Goal: Information Seeking & Learning: Check status

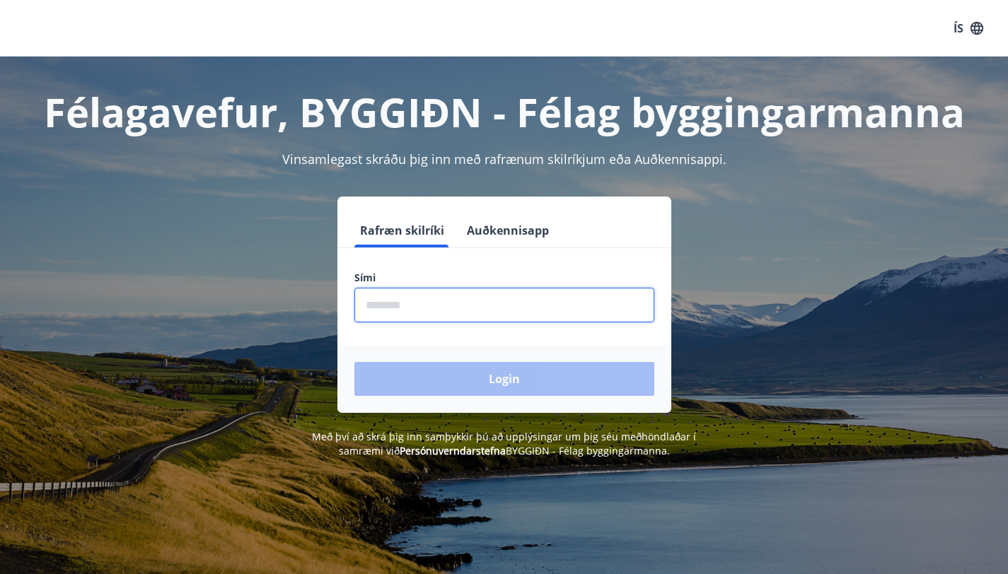
click at [464, 310] on input "phone" at bounding box center [504, 305] width 300 height 35
type input "***"
click at [951, 26] on button "ÍS" at bounding box center [967, 28] width 45 height 25
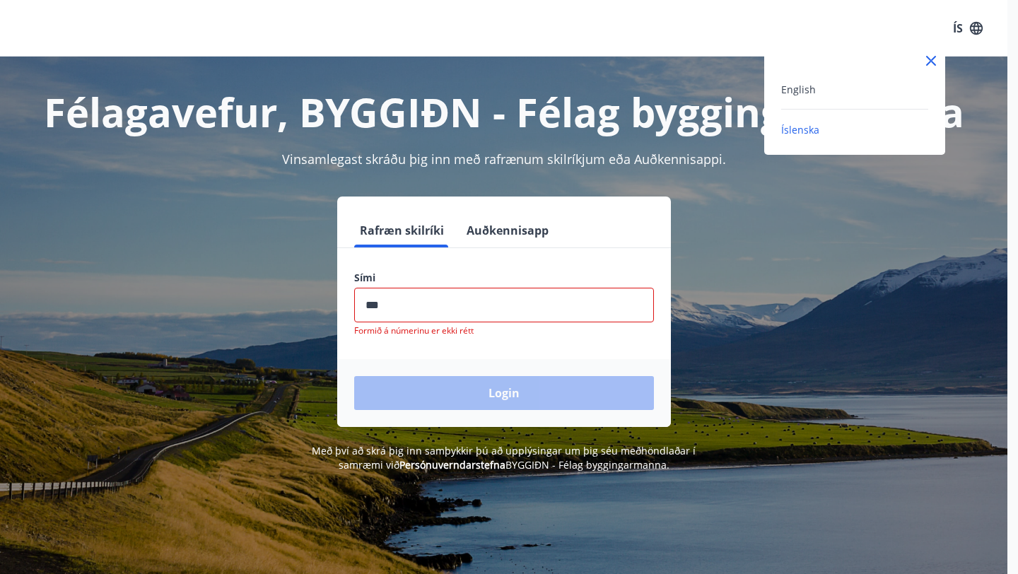
click at [820, 93] on div "English" at bounding box center [854, 89] width 147 height 17
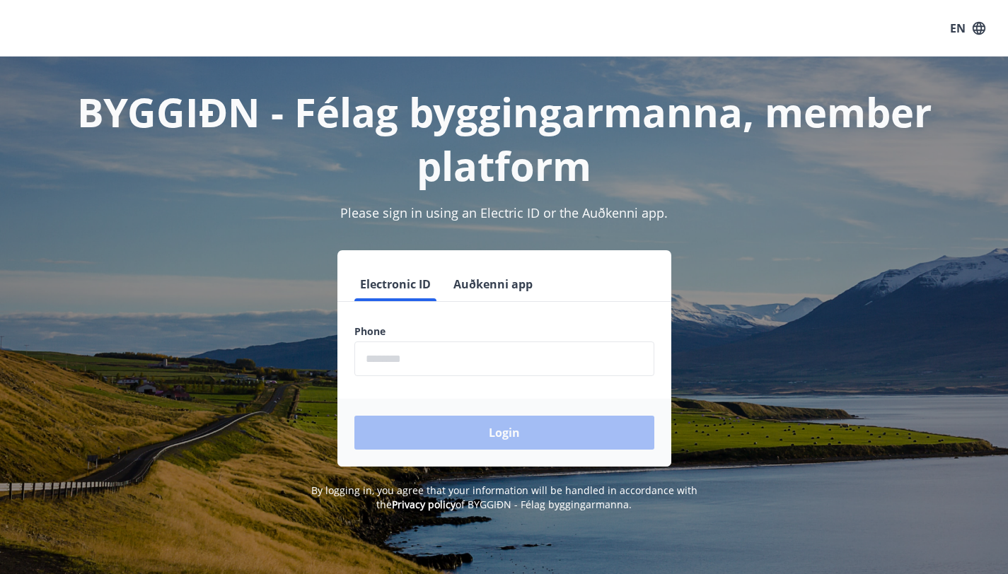
click at [395, 362] on input "phone" at bounding box center [504, 359] width 300 height 35
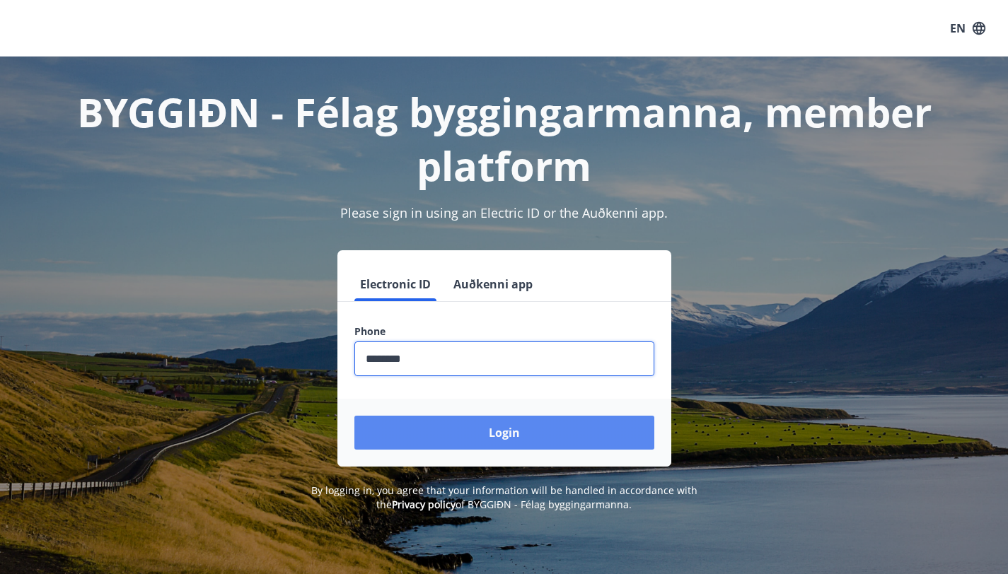
type input "********"
click at [493, 443] on button "Login" at bounding box center [504, 433] width 300 height 34
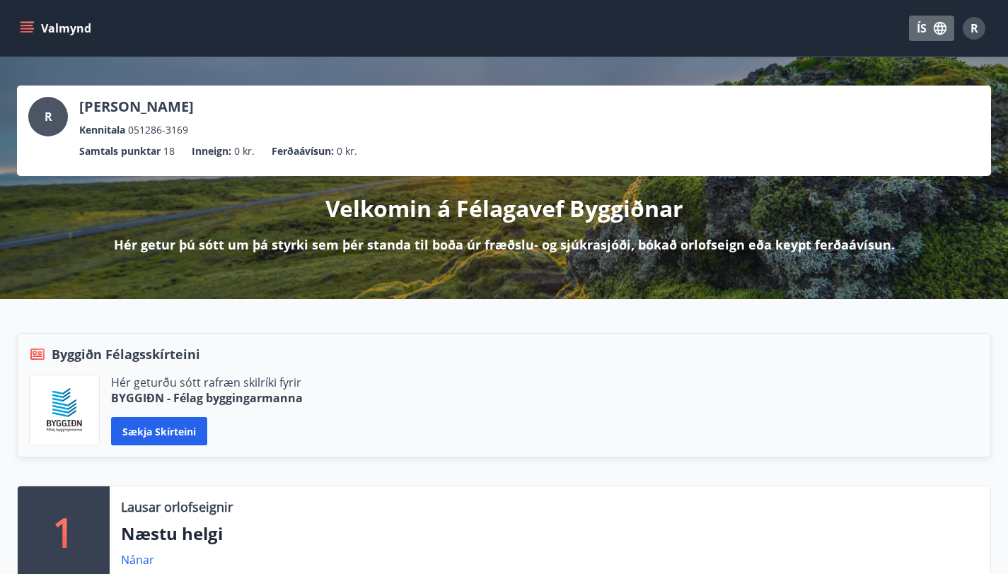
click at [921, 22] on button "ÍS" at bounding box center [931, 28] width 45 height 25
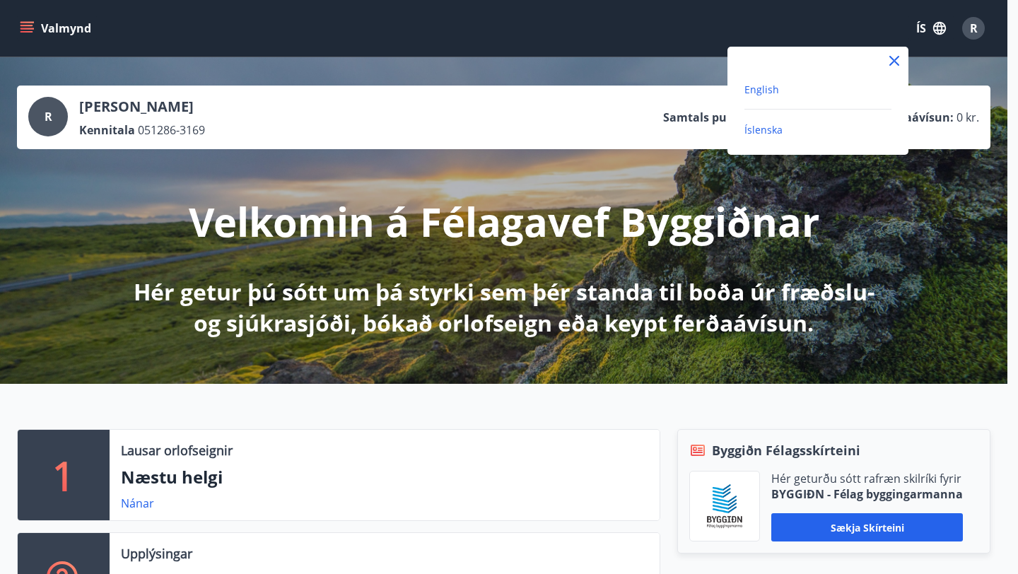
click at [769, 86] on span "English" at bounding box center [762, 89] width 35 height 13
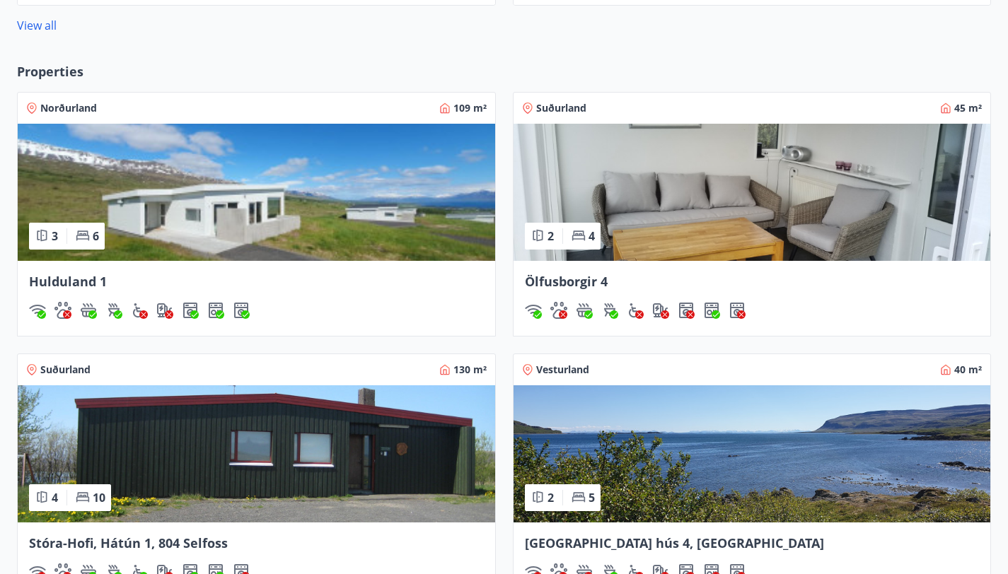
scroll to position [1167, 0]
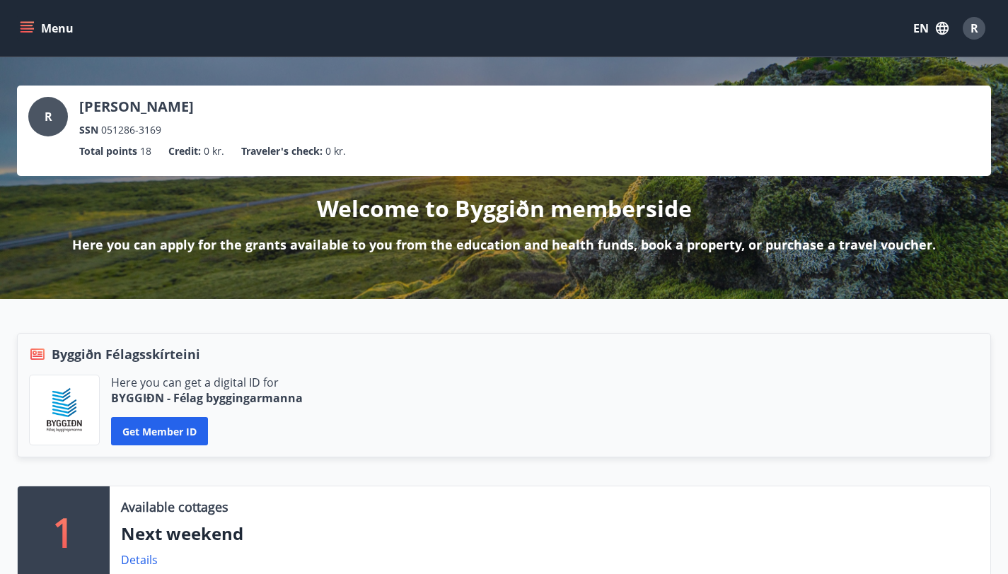
click at [24, 33] on icon "menu" at bounding box center [27, 28] width 14 height 14
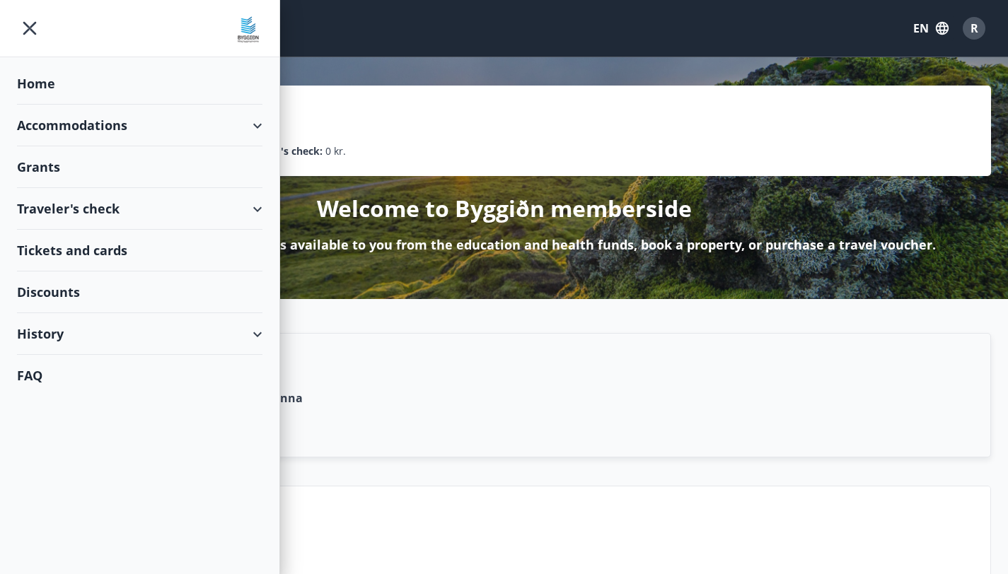
click at [59, 128] on div "Accommodations" at bounding box center [139, 126] width 245 height 42
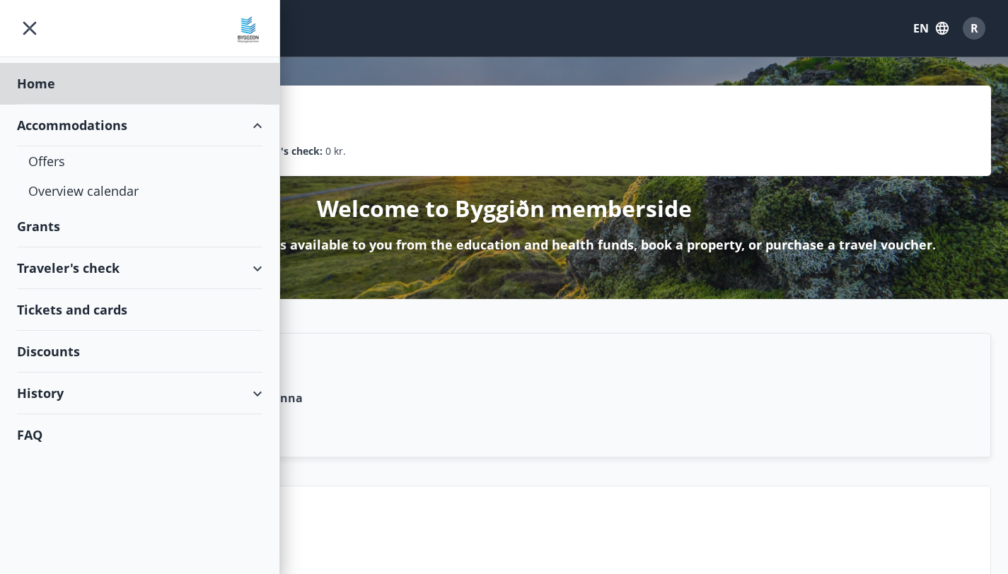
click at [48, 105] on div "Grants" at bounding box center [139, 84] width 245 height 42
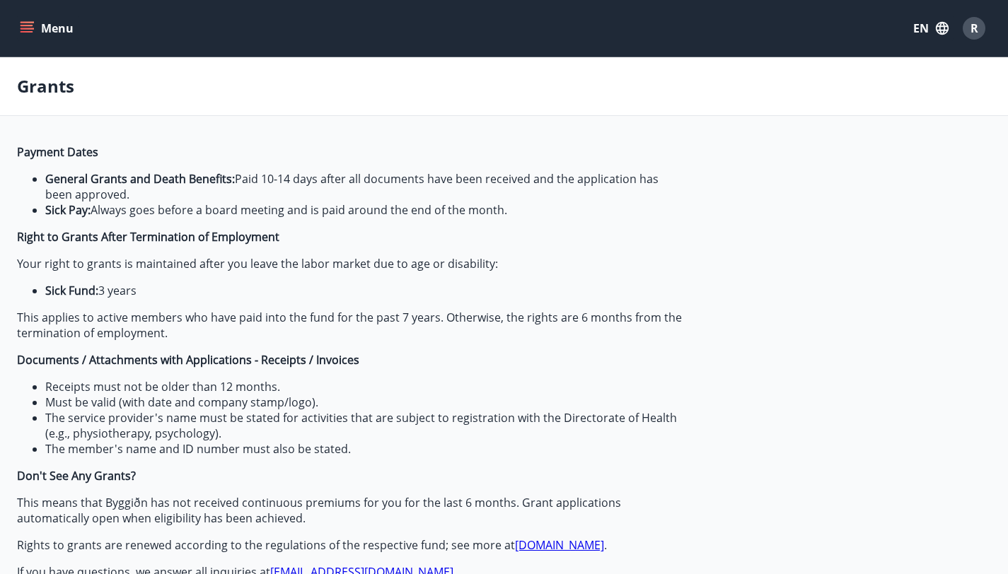
type input "***"
click at [974, 29] on span "R" at bounding box center [974, 29] width 8 height 16
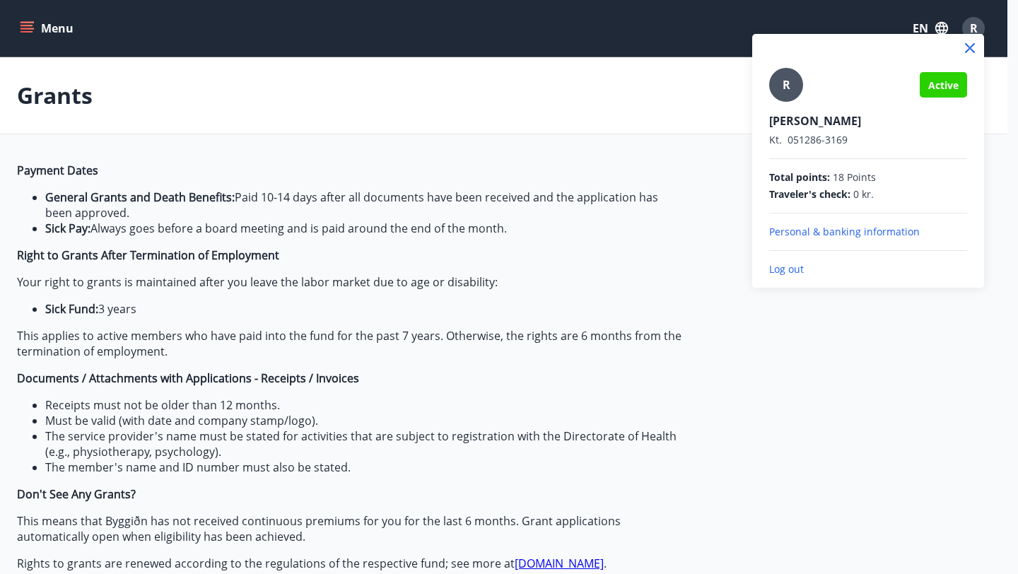
click at [786, 85] on span "R" at bounding box center [787, 85] width 8 height 16
click at [786, 104] on input "R" at bounding box center [865, 111] width 192 height 15
click at [790, 90] on div "R" at bounding box center [786, 85] width 34 height 34
click at [790, 104] on input "R" at bounding box center [865, 111] width 192 height 15
click at [962, 49] on icon at bounding box center [970, 48] width 17 height 17
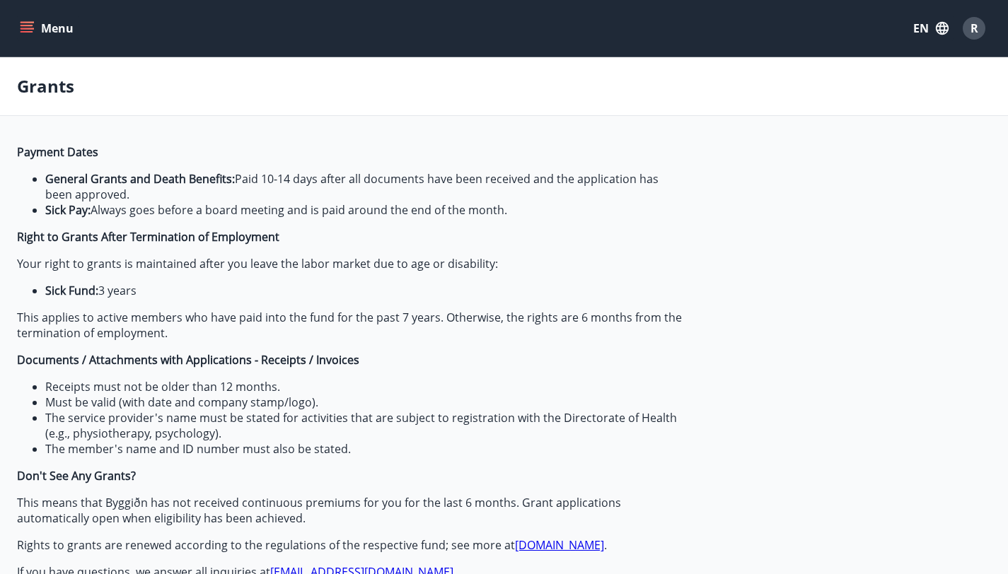
click at [34, 24] on button "Menu" at bounding box center [48, 28] width 62 height 25
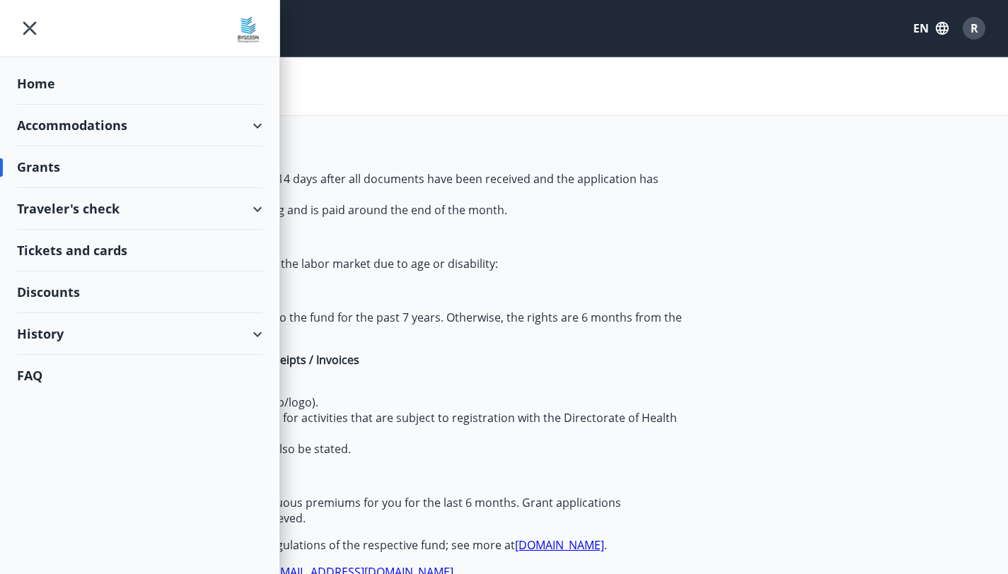
click at [33, 373] on div "FAQ" at bounding box center [139, 375] width 245 height 41
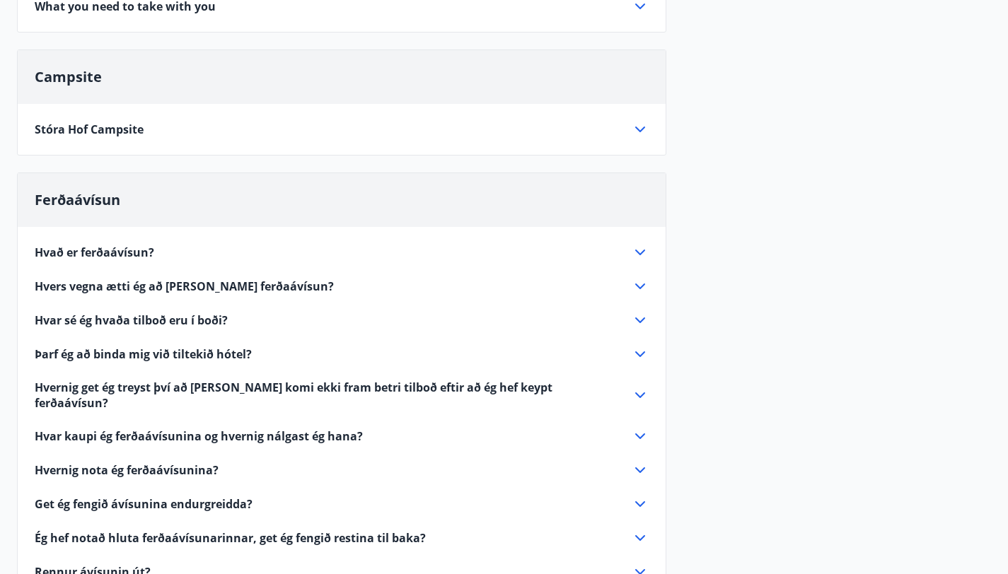
scroll to position [491, 0]
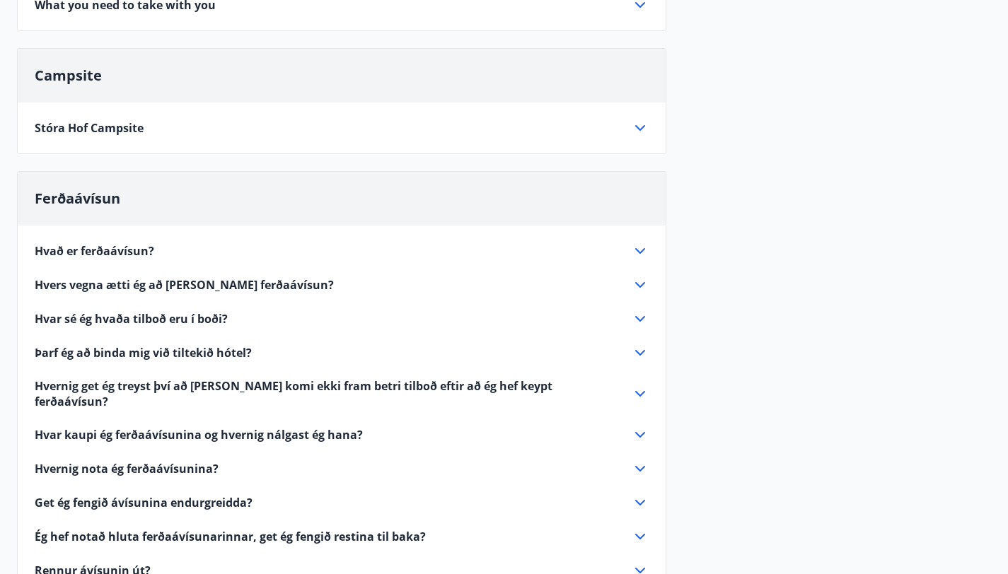
click at [112, 259] on span "Hvað er ferðaávísun?" at bounding box center [95, 251] width 120 height 16
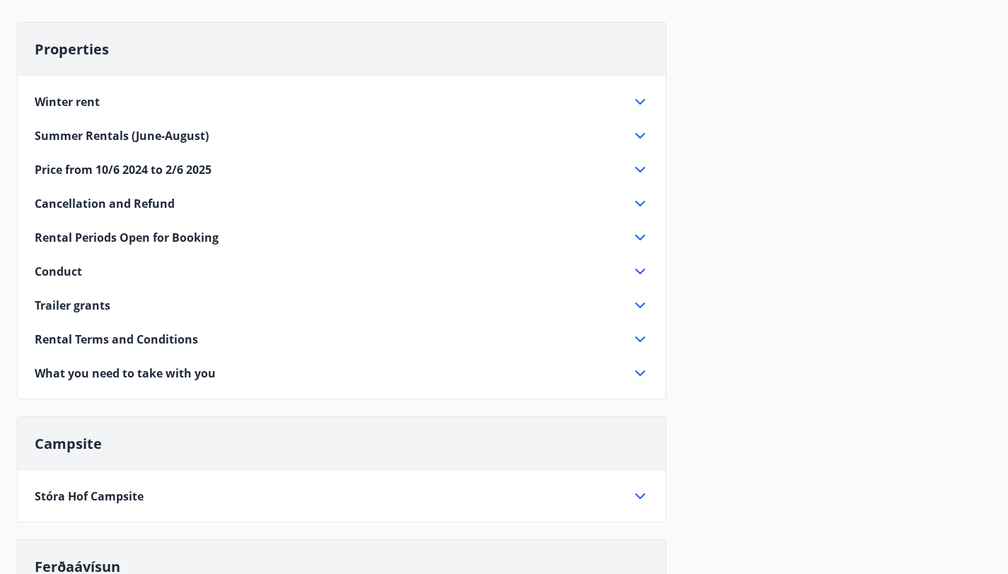
scroll to position [0, 0]
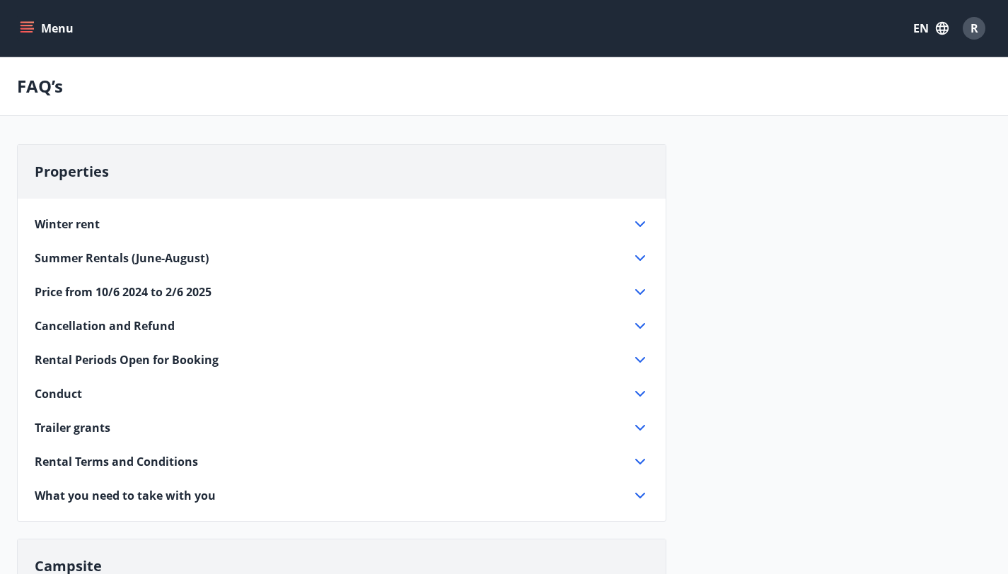
click at [28, 17] on button "Menu" at bounding box center [48, 28] width 62 height 25
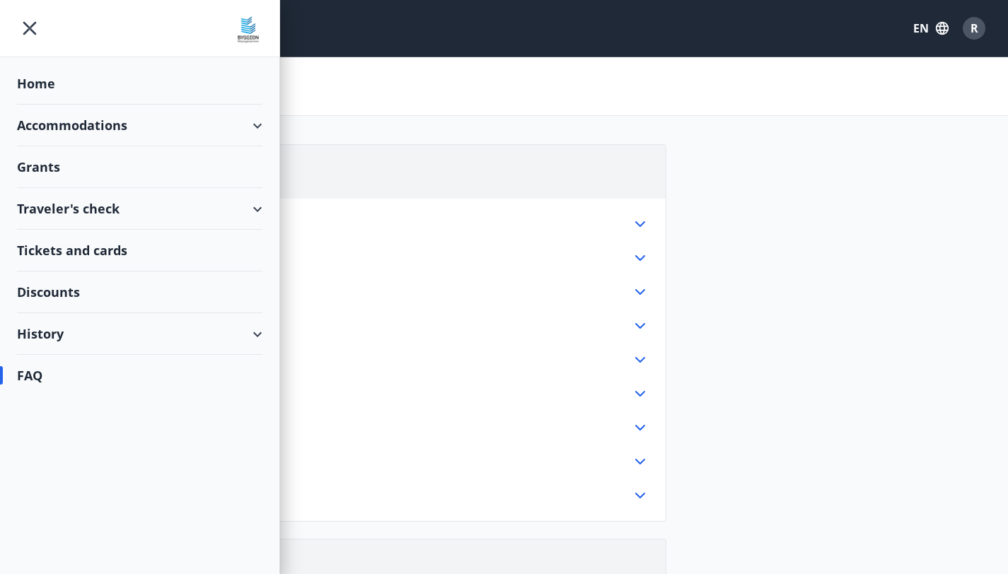
click at [33, 333] on div "History" at bounding box center [139, 334] width 245 height 42
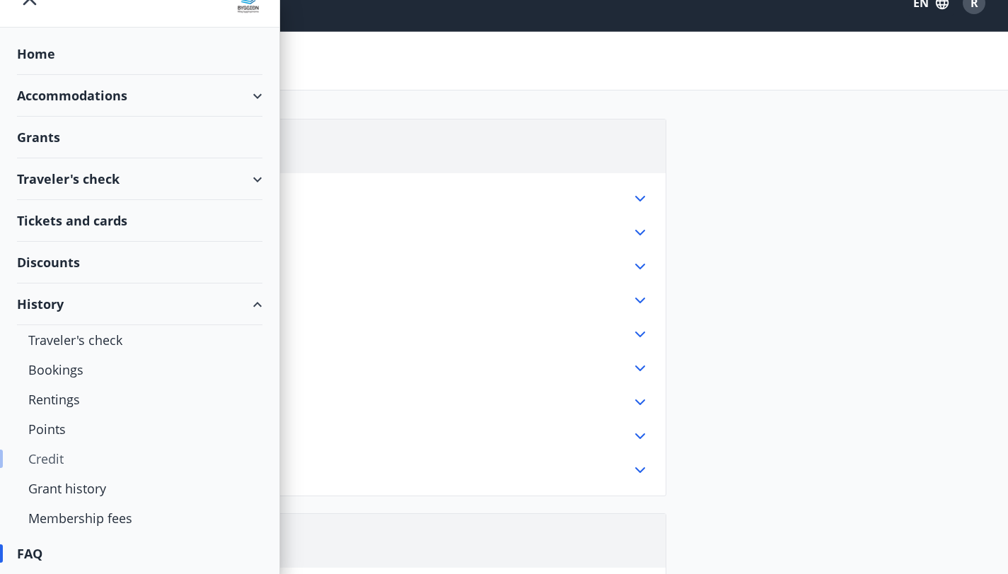
scroll to position [27, 0]
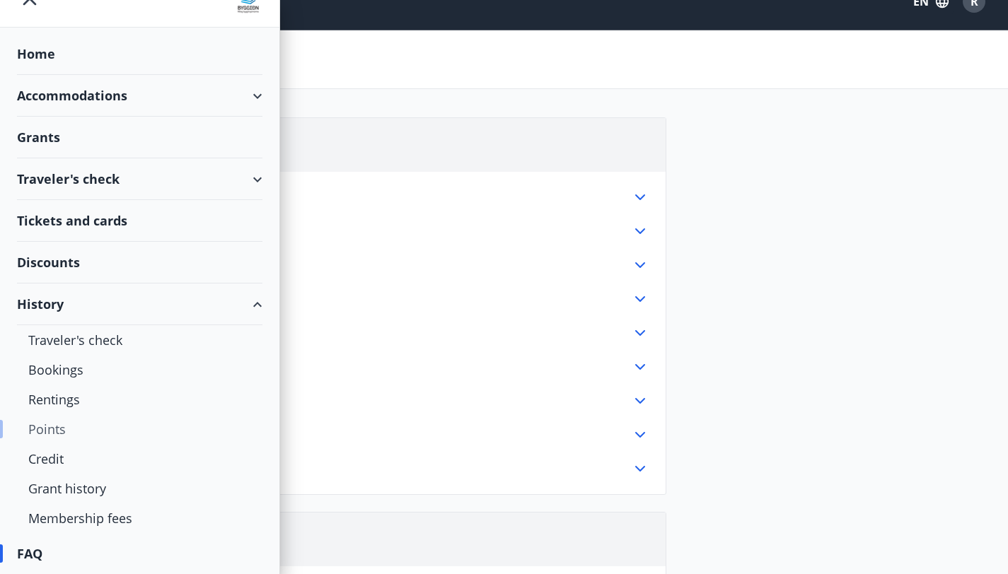
click at [57, 424] on div "Points" at bounding box center [139, 429] width 223 height 30
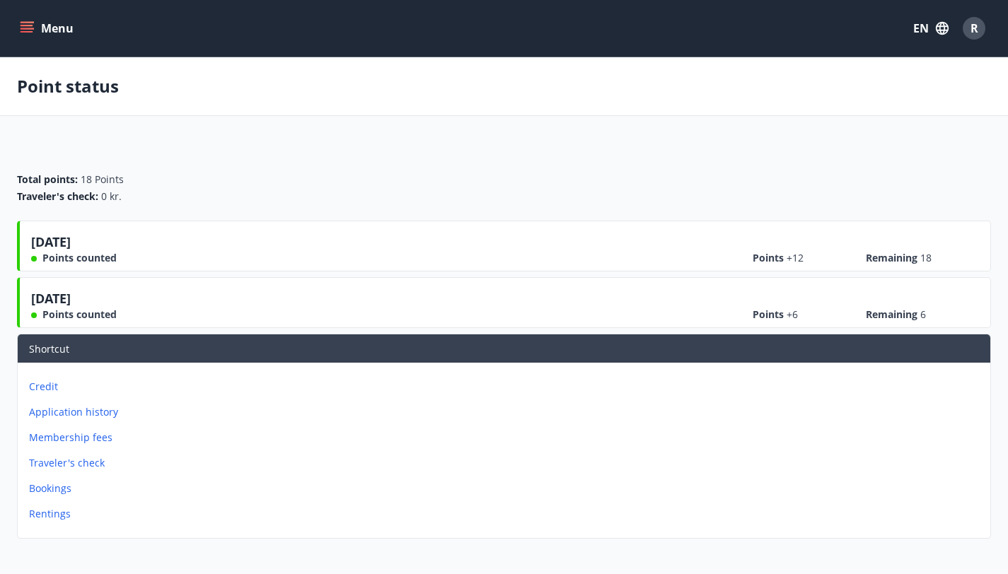
click at [704, 380] on p "Credit" at bounding box center [506, 387] width 955 height 14
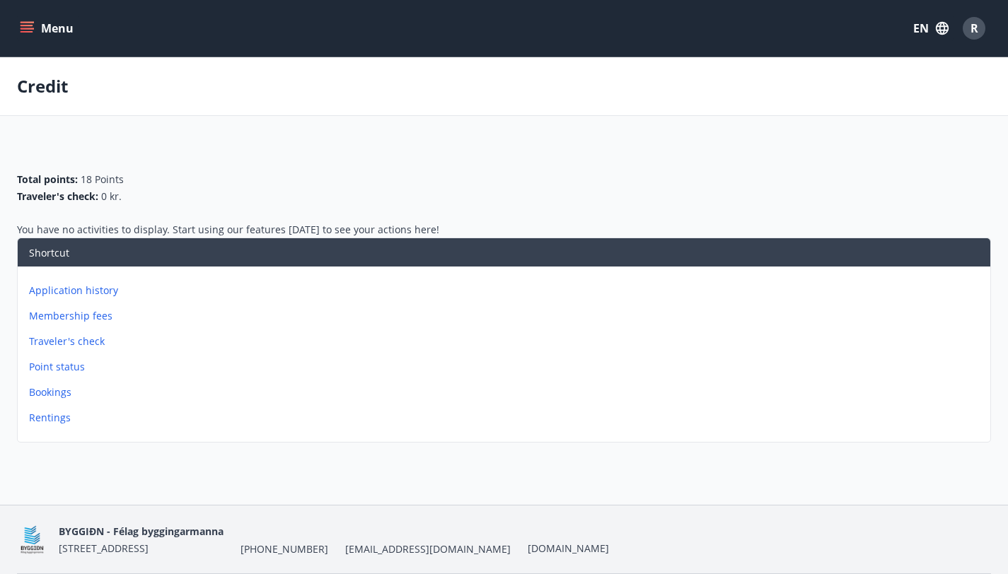
click at [701, 371] on p "Point status" at bounding box center [506, 367] width 955 height 14
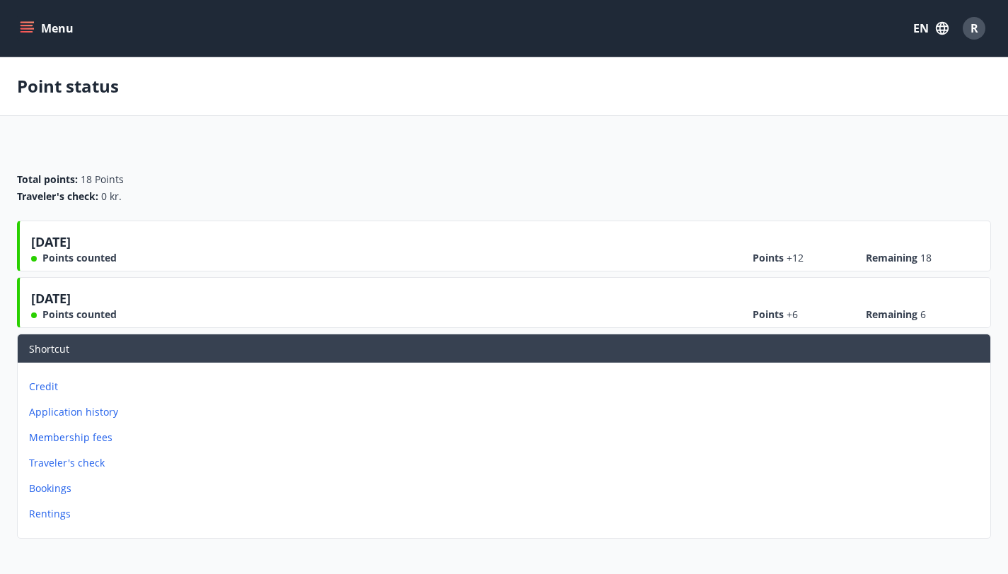
click at [31, 33] on icon "menu" at bounding box center [27, 28] width 14 height 14
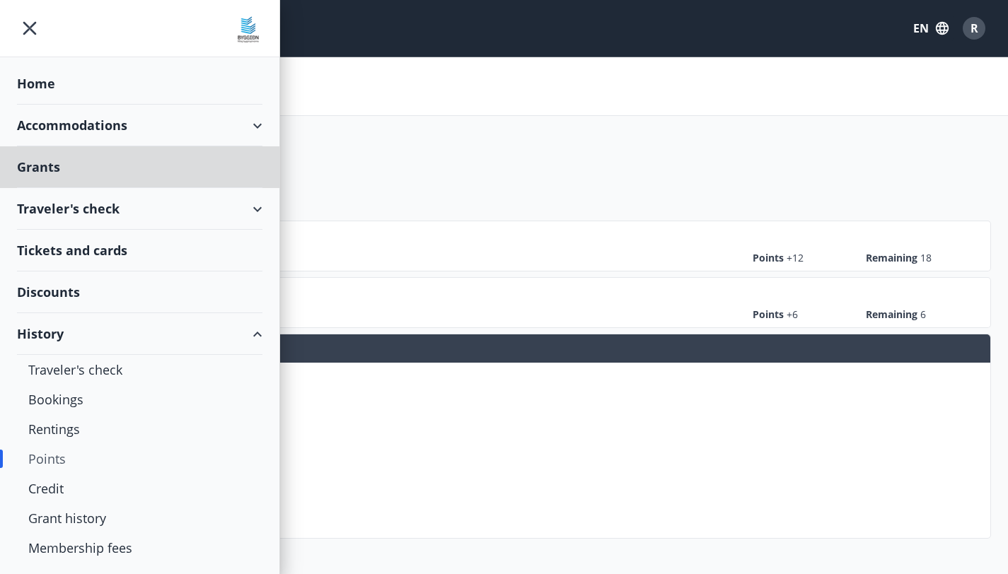
click at [36, 81] on div "Home" at bounding box center [139, 84] width 245 height 42
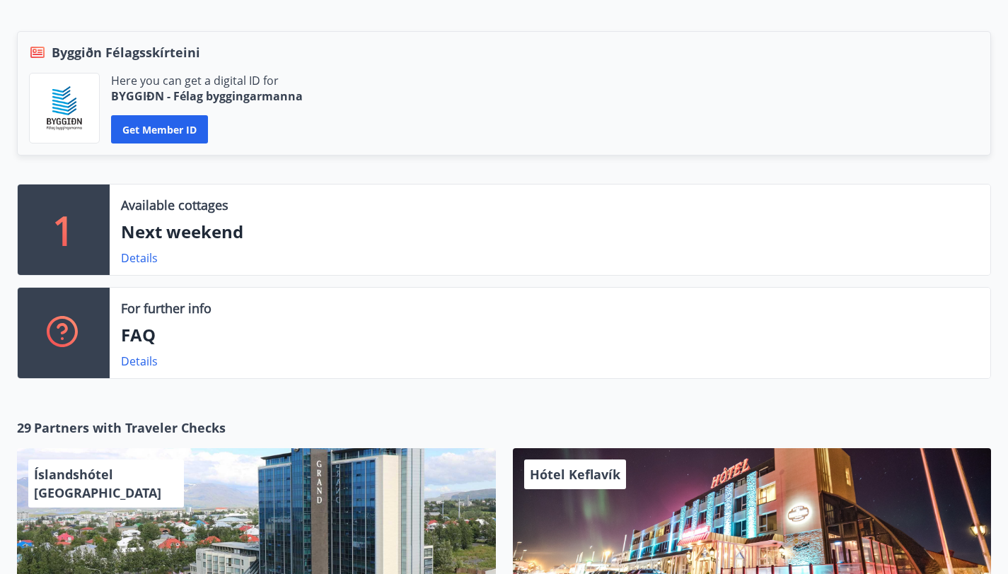
scroll to position [590, 0]
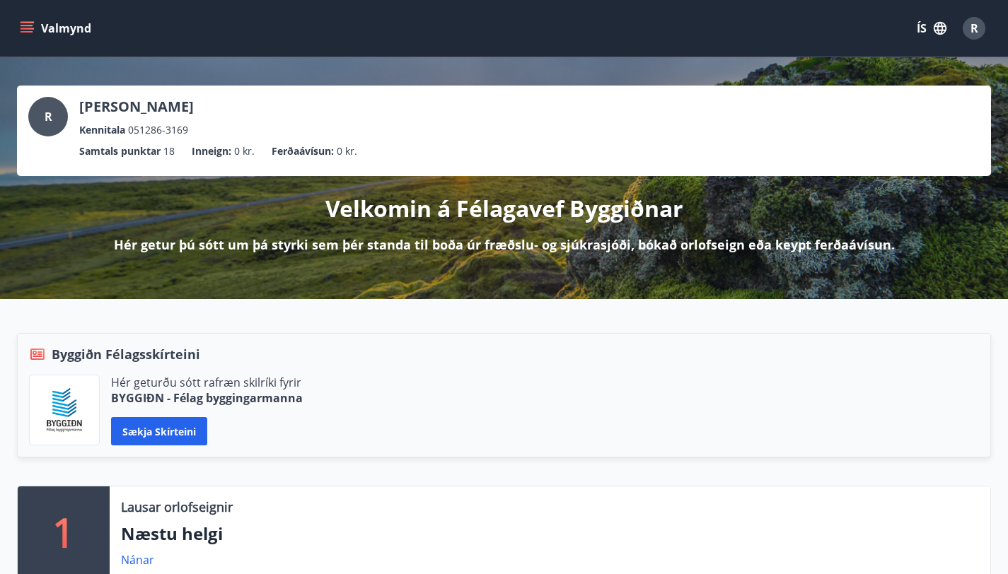
scroll to position [212, 0]
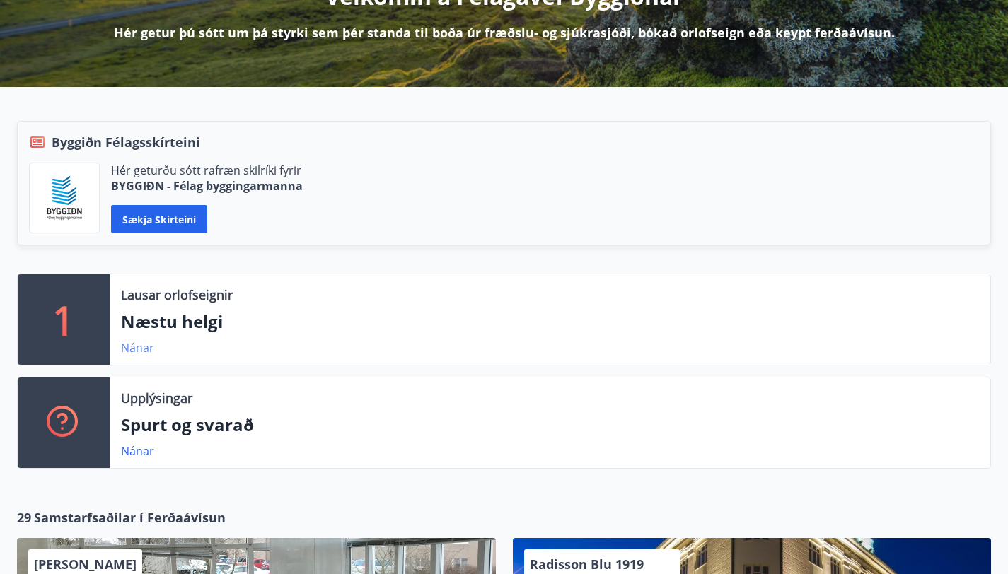
click at [134, 340] on link "Nánar" at bounding box center [137, 348] width 33 height 16
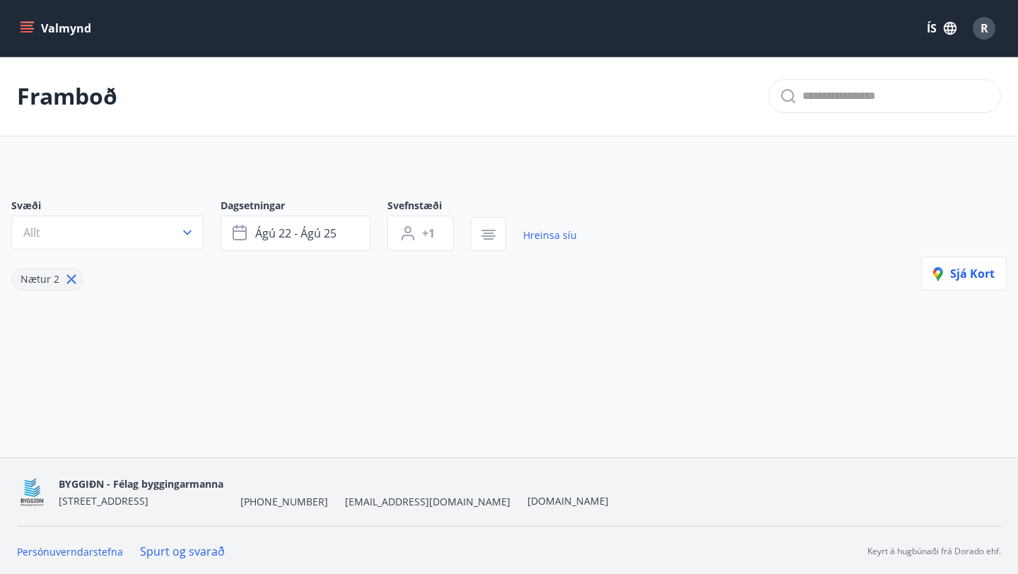
type input "*"
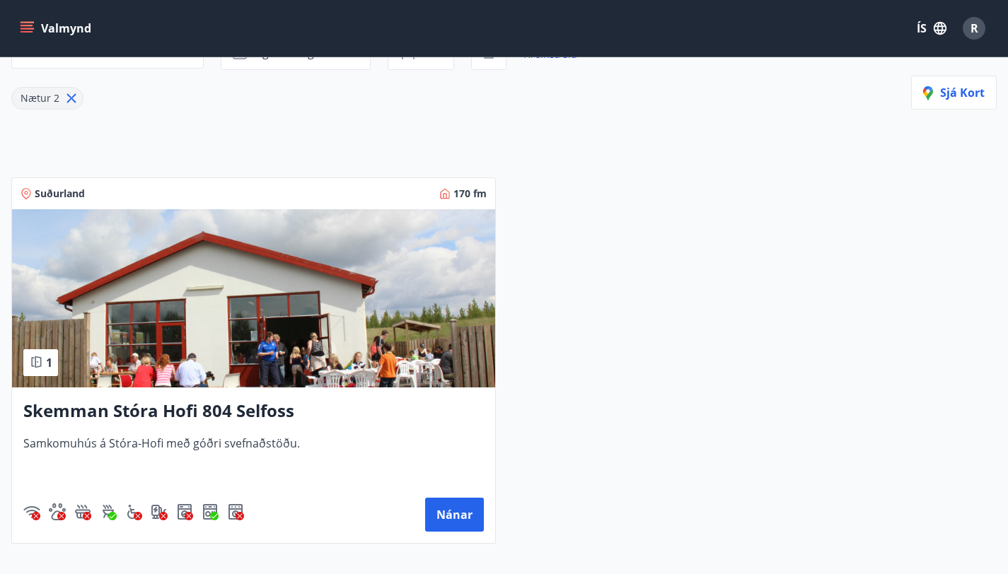
scroll to position [171, 0]
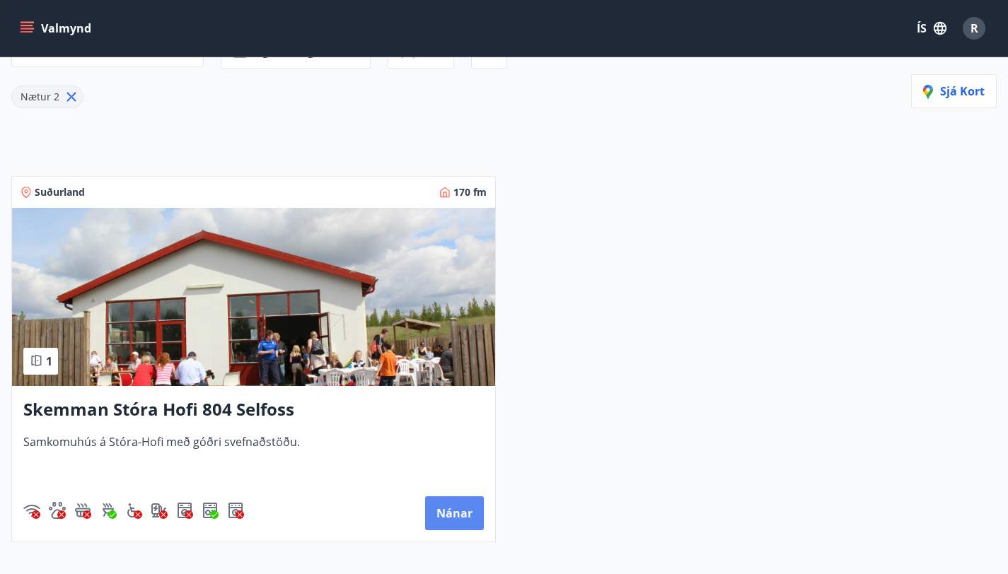
click at [425, 530] on button "Nánar" at bounding box center [454, 513] width 59 height 34
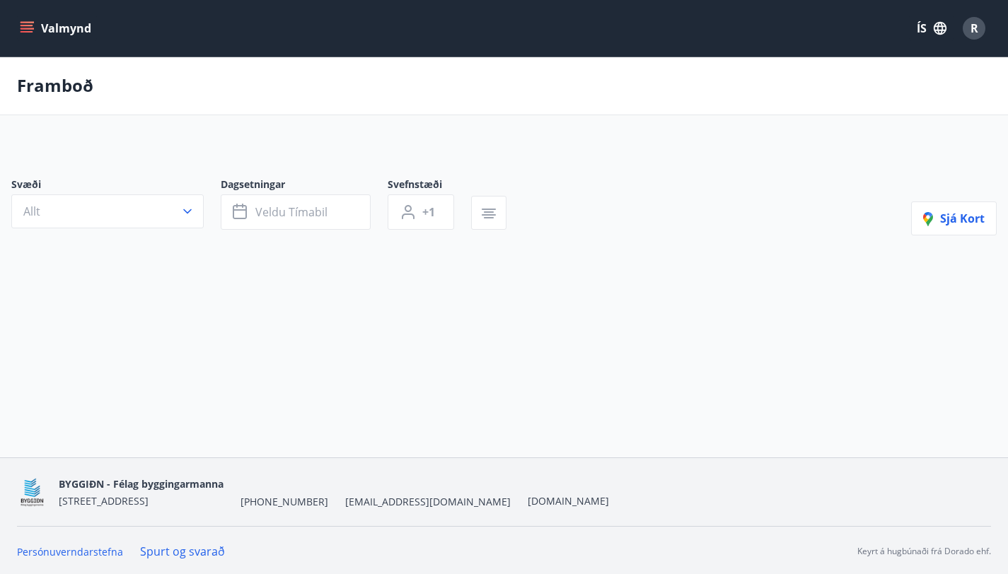
type input "*"
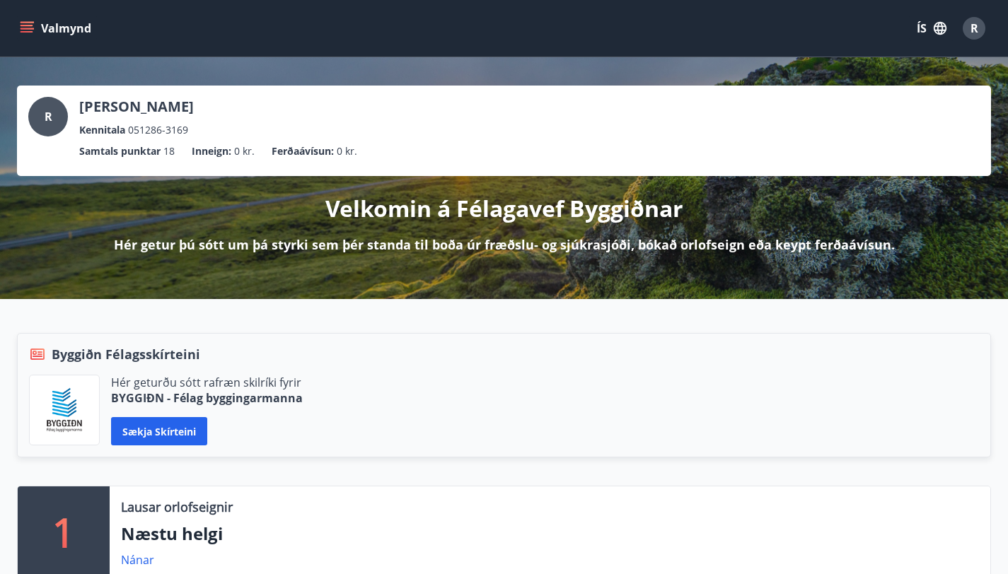
click at [30, 27] on icon "menu" at bounding box center [27, 28] width 14 height 14
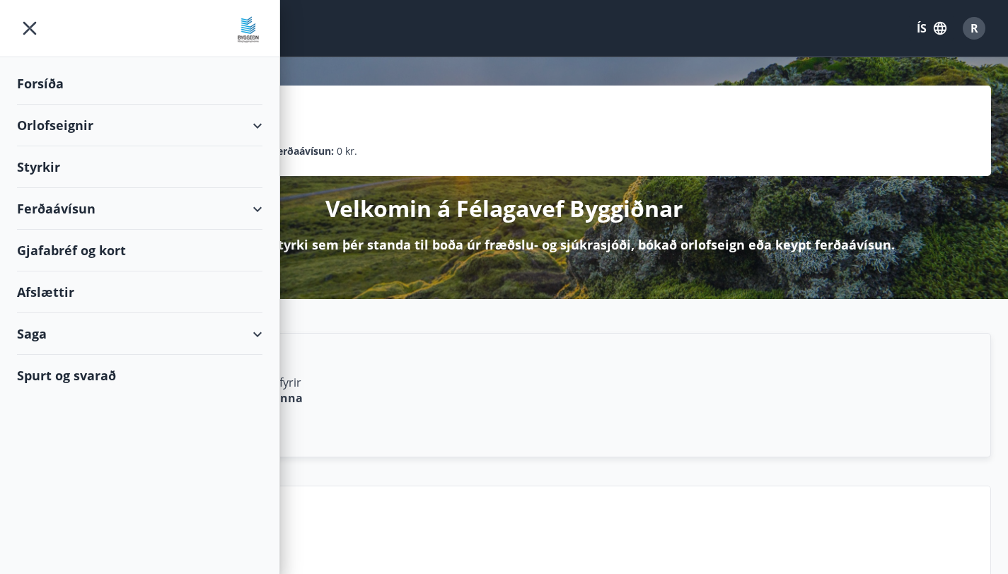
click at [240, 334] on div "Saga" at bounding box center [139, 334] width 245 height 42
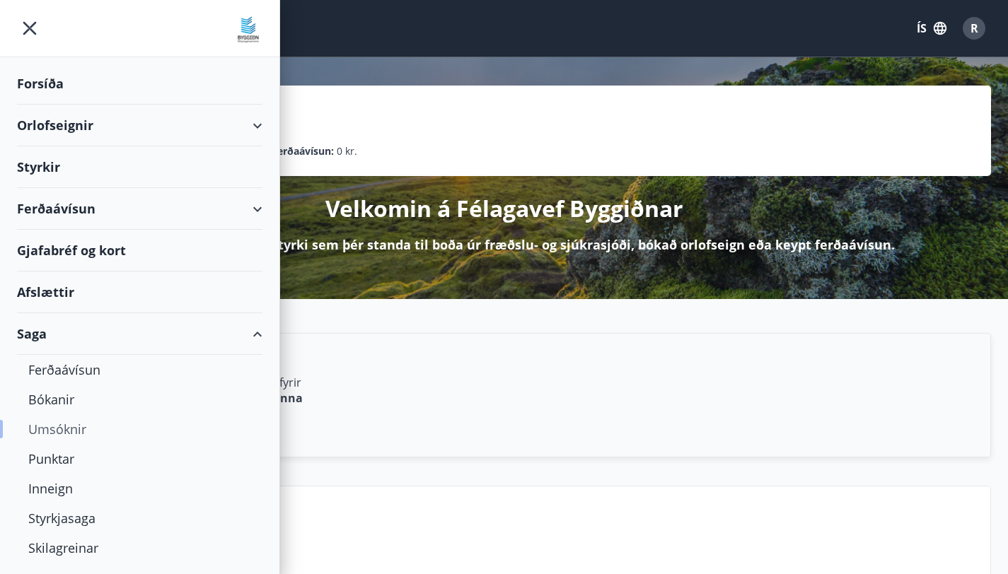
scroll to position [30, 0]
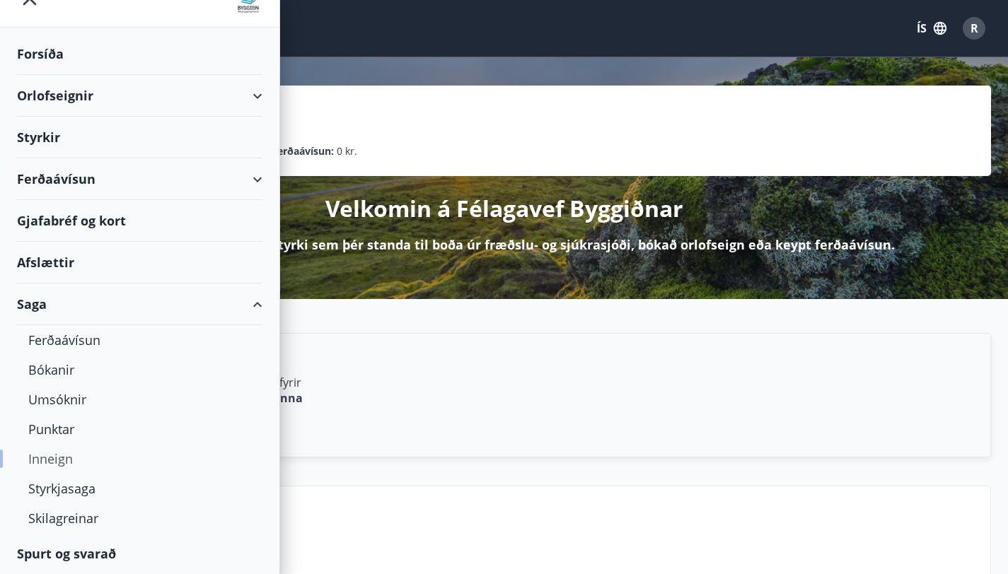
click at [62, 461] on div "Inneign" at bounding box center [139, 459] width 223 height 30
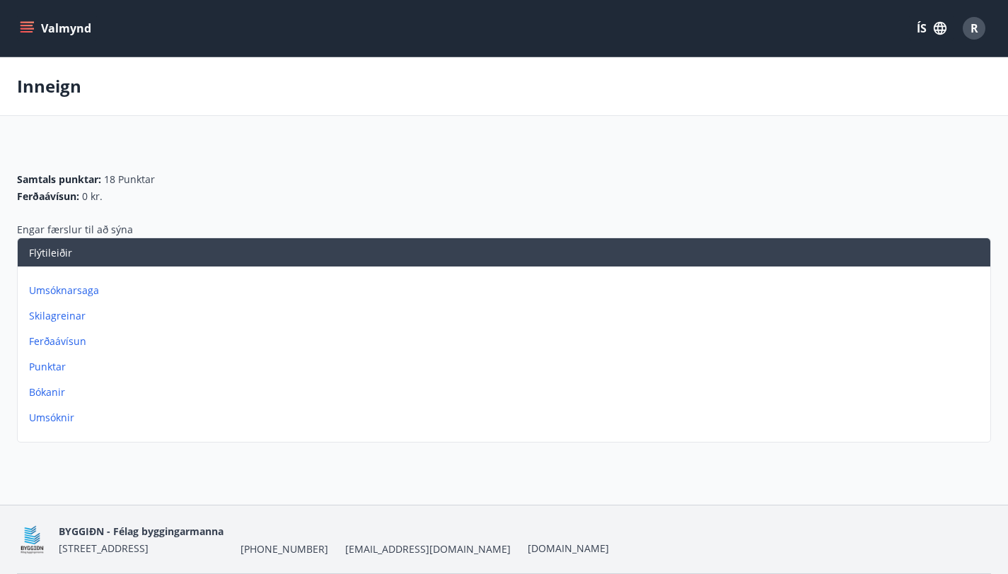
click at [924, 29] on button "ÍS" at bounding box center [931, 28] width 45 height 25
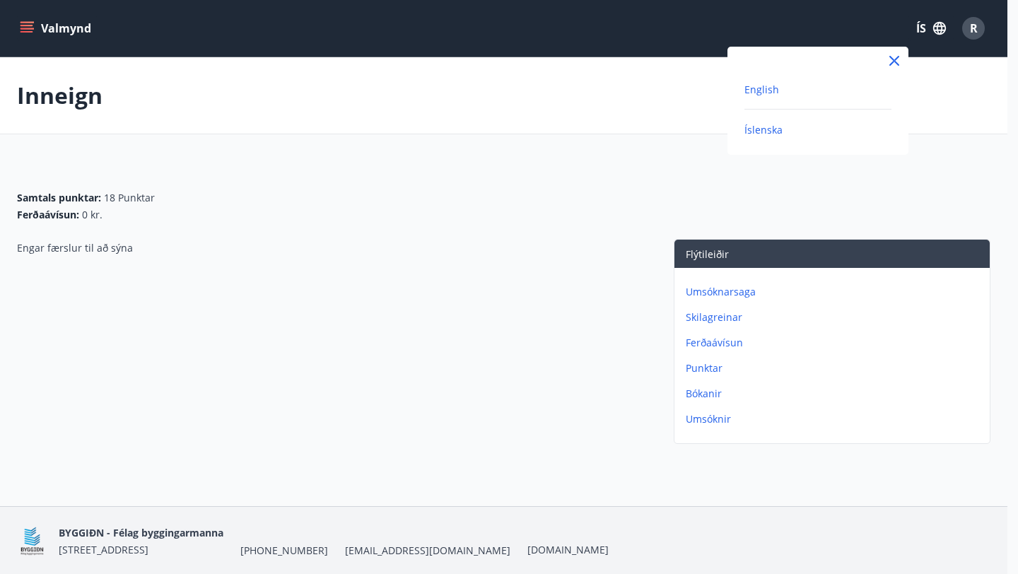
click at [762, 87] on span "English" at bounding box center [762, 89] width 35 height 13
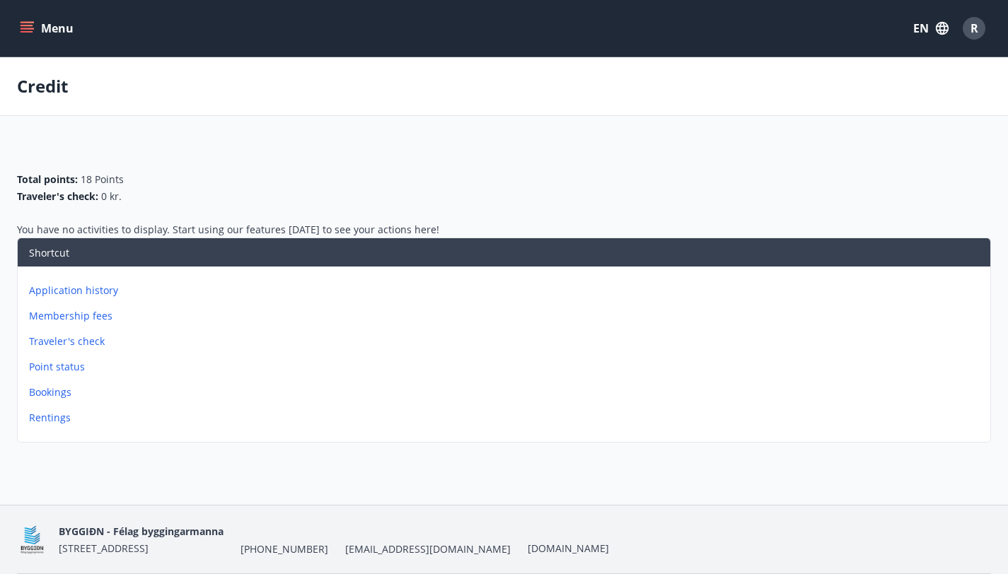
click at [717, 317] on p "Membership fees" at bounding box center [506, 316] width 955 height 14
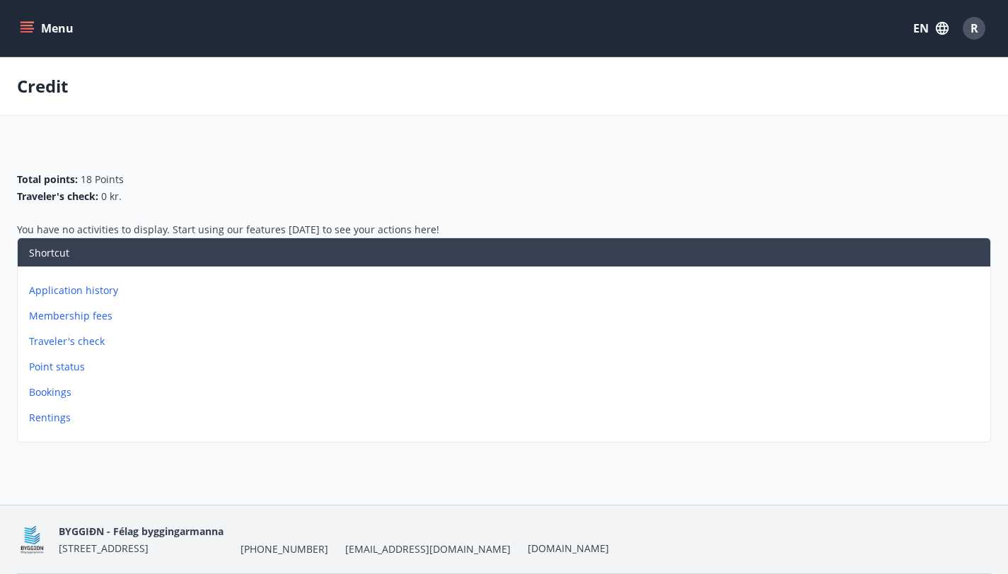
click at [725, 343] on p "Traveler's check" at bounding box center [506, 341] width 955 height 14
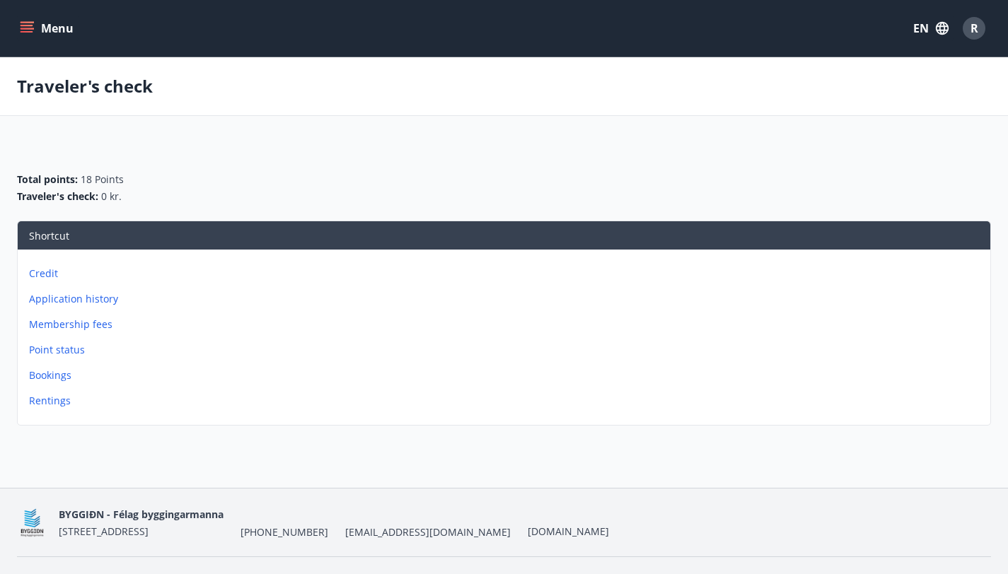
scroll to position [51, 0]
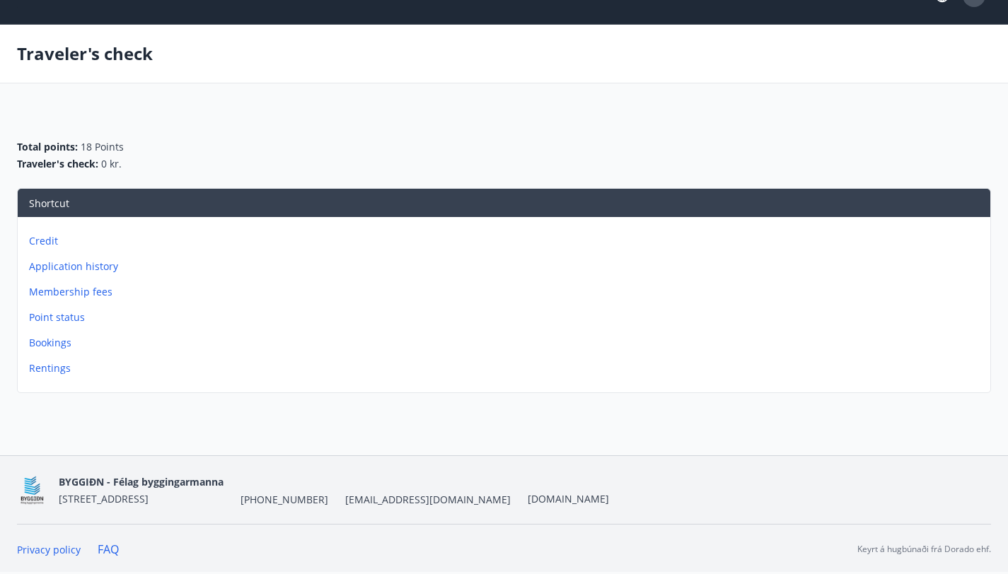
click at [714, 317] on p "Point status" at bounding box center [506, 317] width 955 height 14
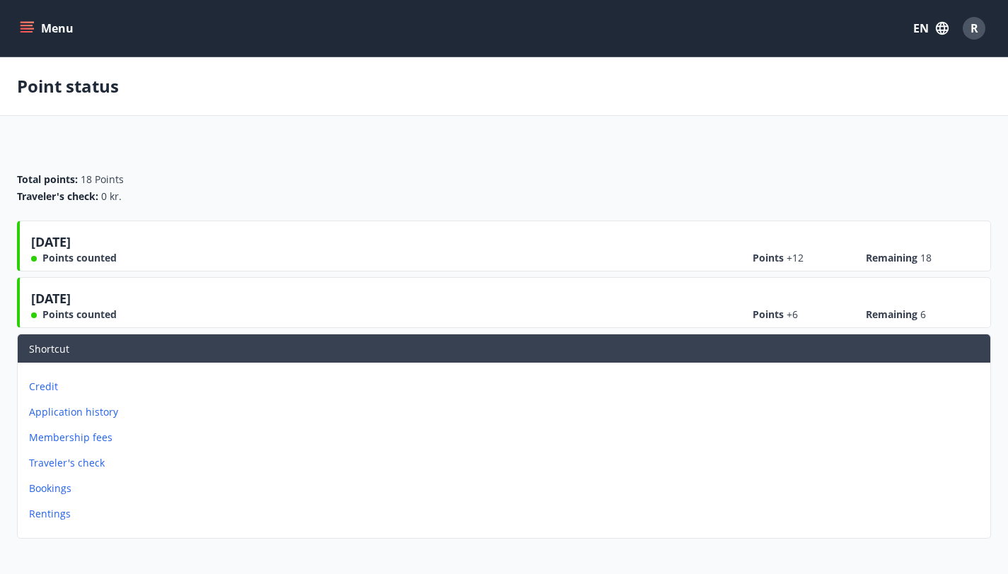
click at [712, 507] on p "Rentings" at bounding box center [506, 514] width 955 height 14
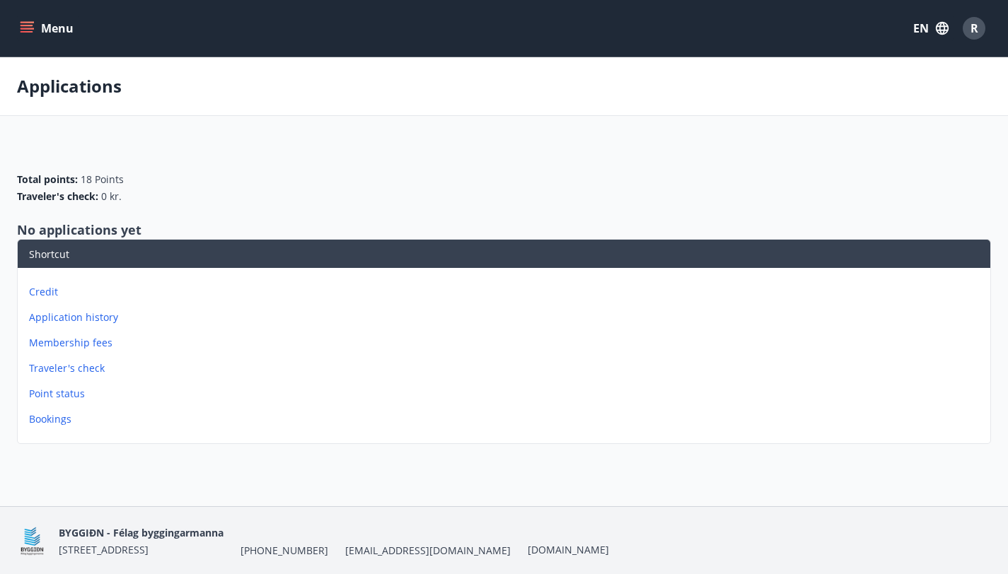
click at [975, 31] on span "R" at bounding box center [974, 29] width 8 height 16
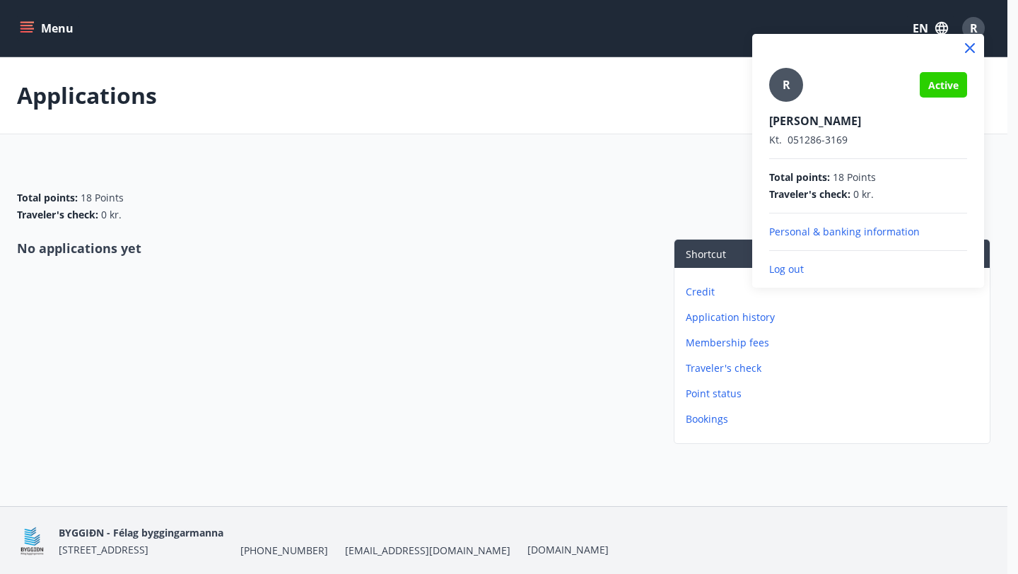
click at [389, 122] on div at bounding box center [509, 287] width 1018 height 574
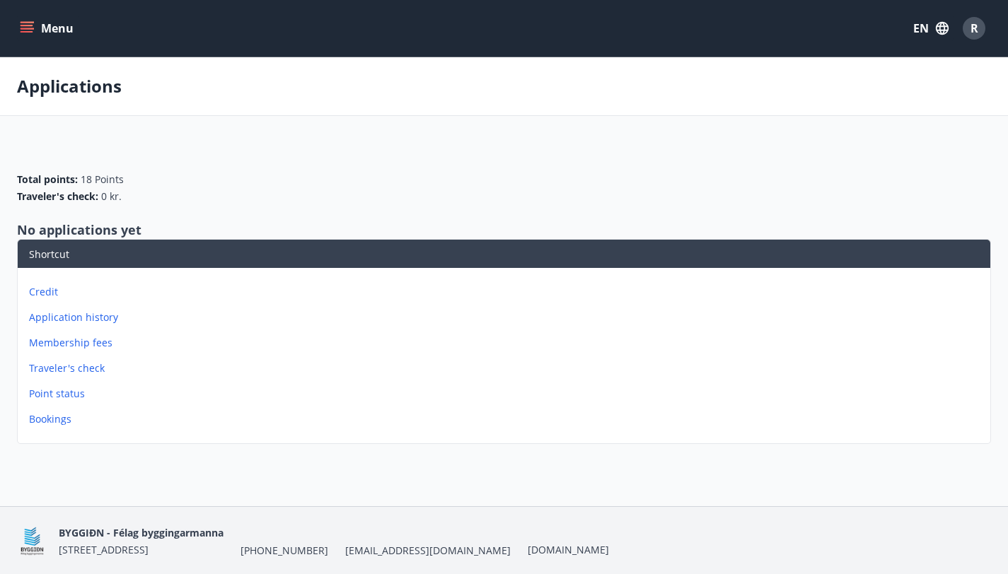
click at [735, 341] on p "Membership fees" at bounding box center [506, 343] width 955 height 14
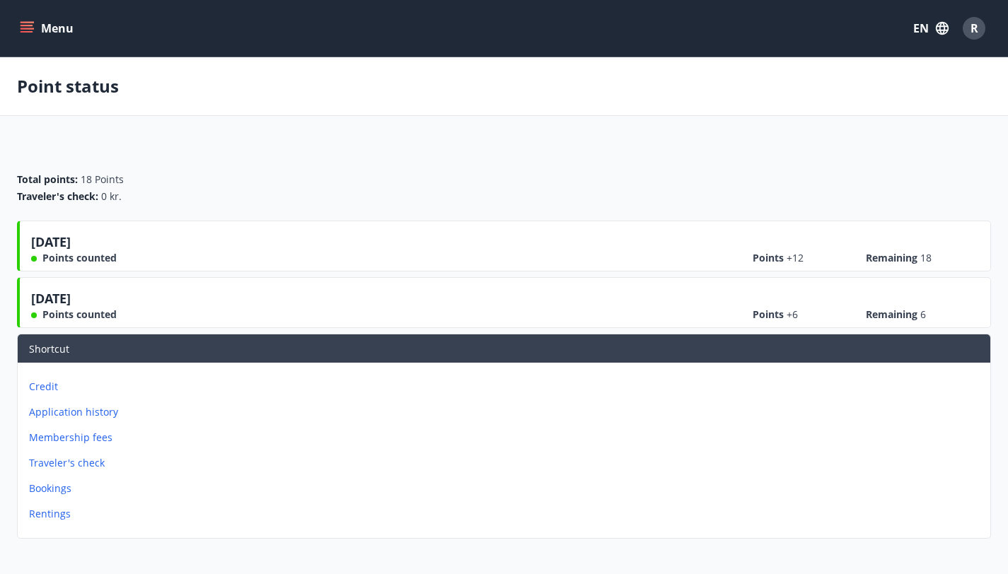
click at [40, 23] on button "Menu" at bounding box center [48, 28] width 62 height 25
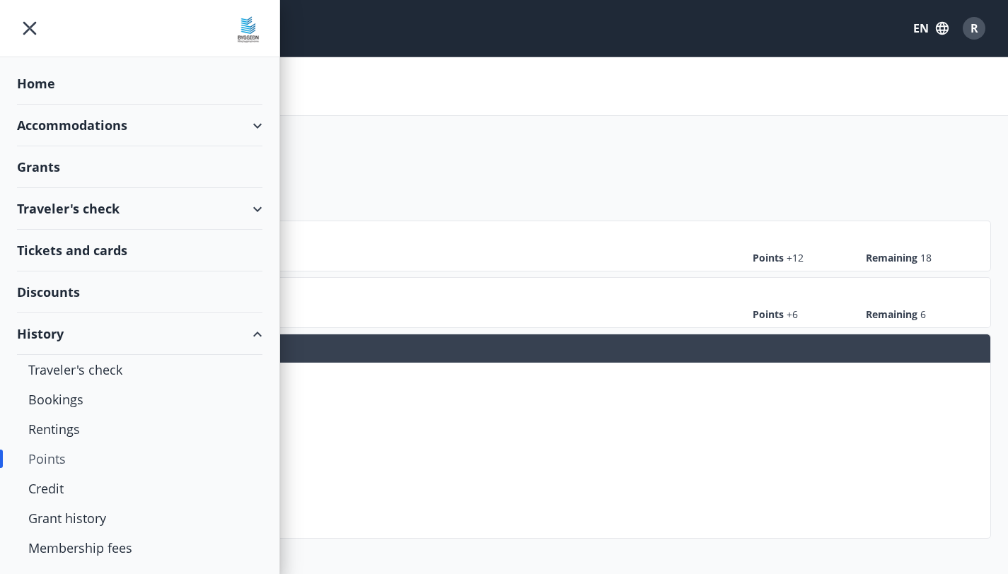
click at [49, 86] on div "Home" at bounding box center [139, 84] width 245 height 42
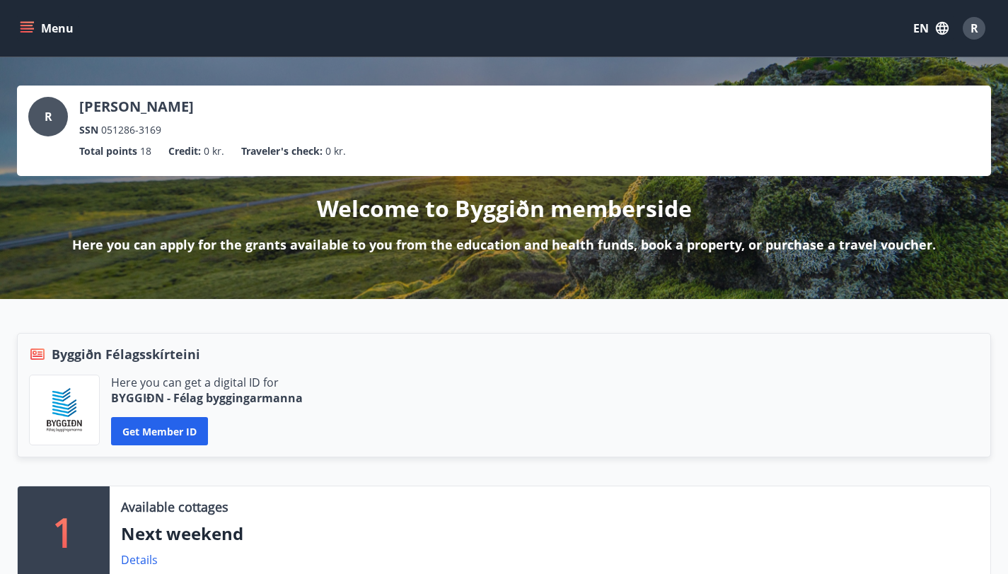
click at [137, 144] on p "Total points" at bounding box center [108, 152] width 58 height 16
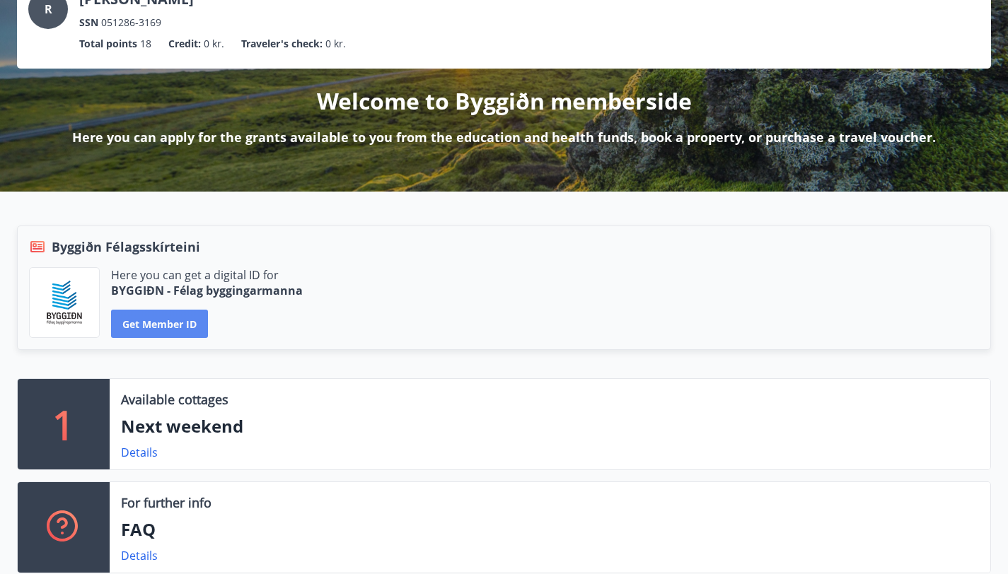
scroll to position [123, 0]
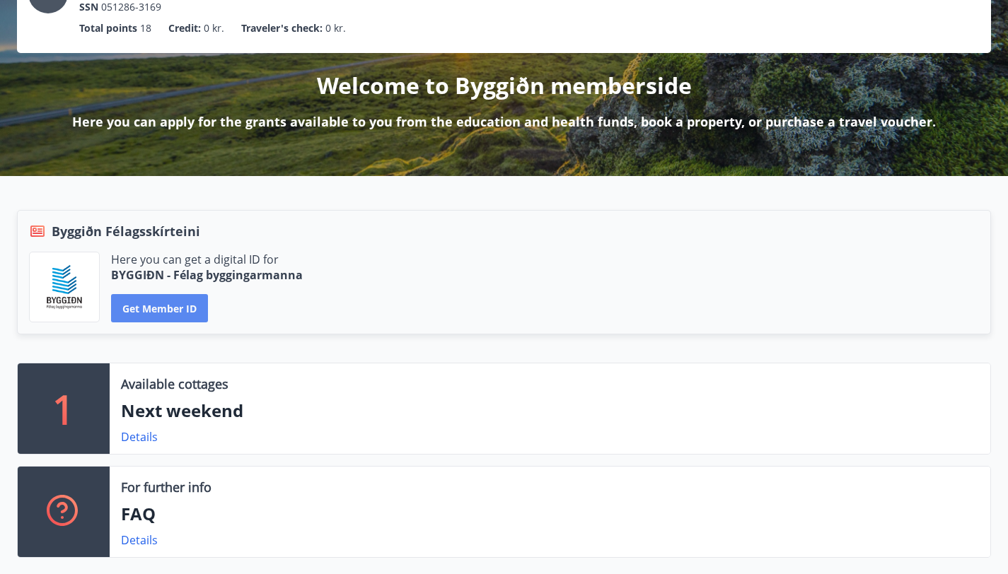
click at [208, 322] on button "Get member ID" at bounding box center [159, 308] width 97 height 28
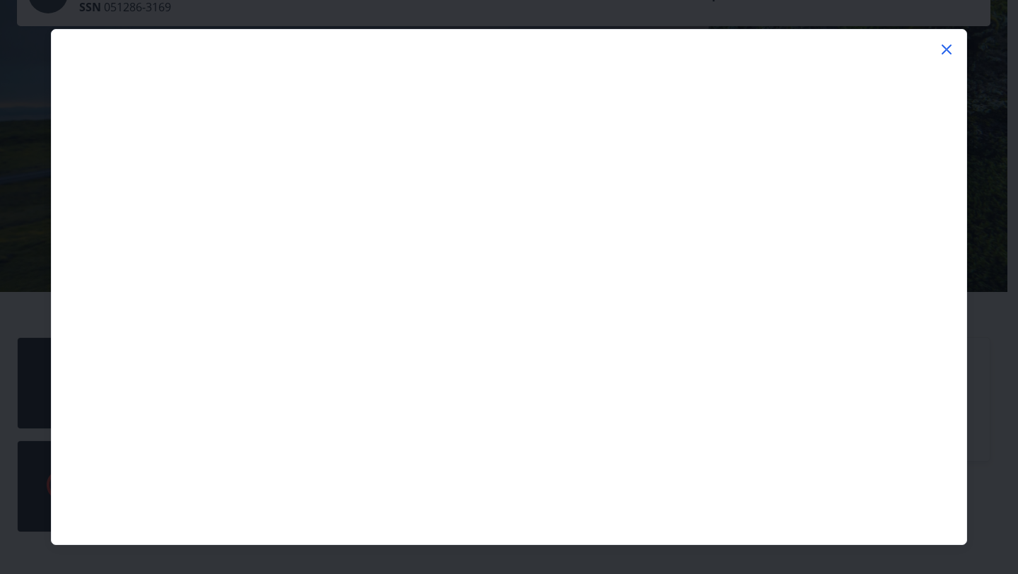
click at [950, 49] on icon at bounding box center [946, 49] width 17 height 17
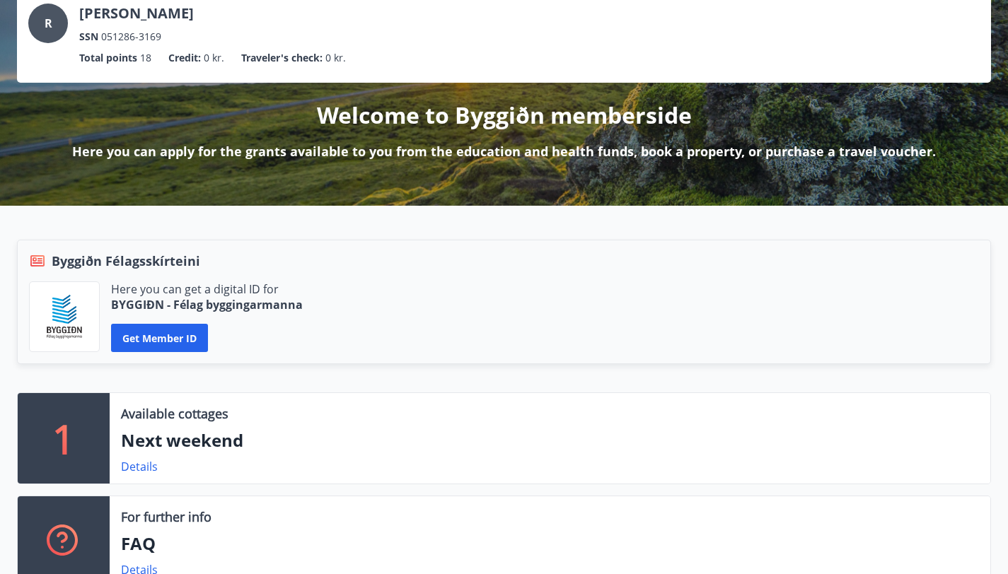
scroll to position [0, 0]
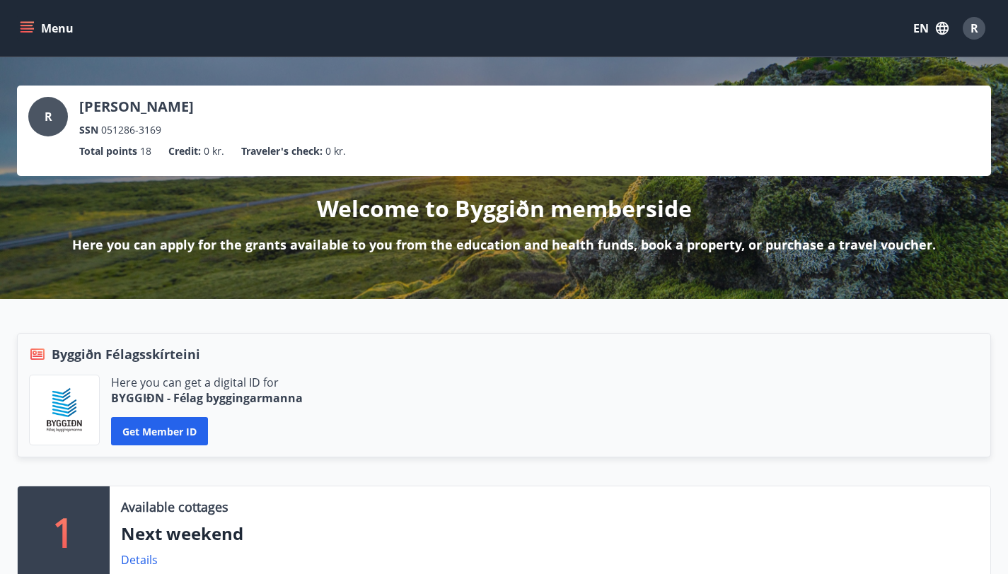
click at [137, 144] on p "Total points" at bounding box center [108, 152] width 58 height 16
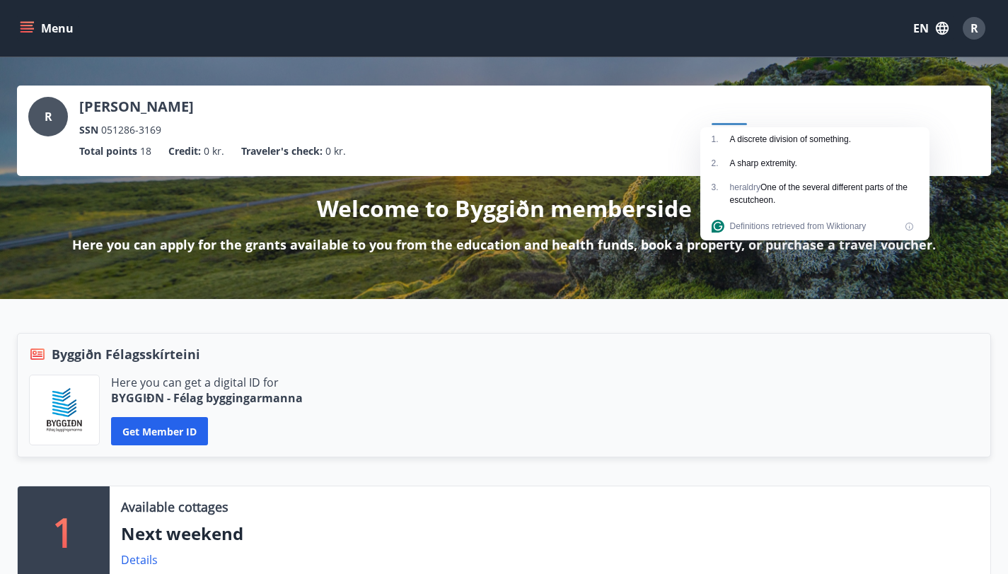
click at [754, 131] on div "1 . A discrete division of something." at bounding box center [814, 139] width 229 height 24
click at [151, 144] on span "18" at bounding box center [145, 152] width 11 height 16
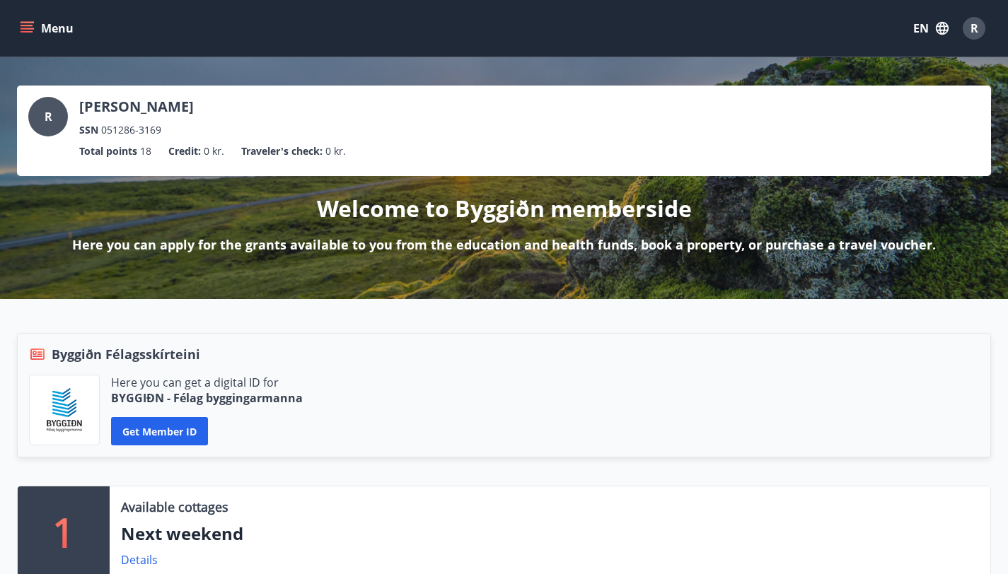
click at [151, 144] on span "18" at bounding box center [145, 152] width 11 height 16
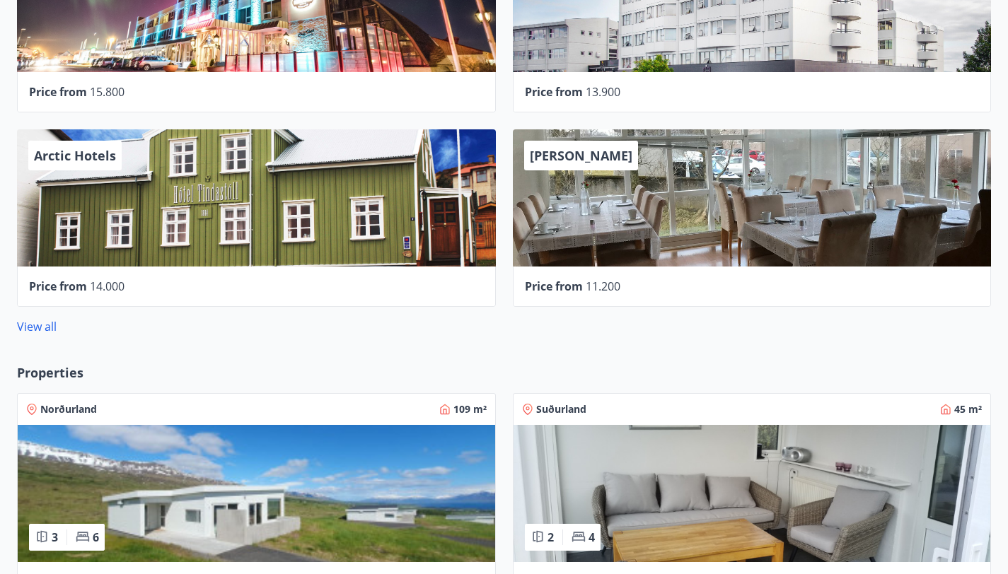
scroll to position [836, 0]
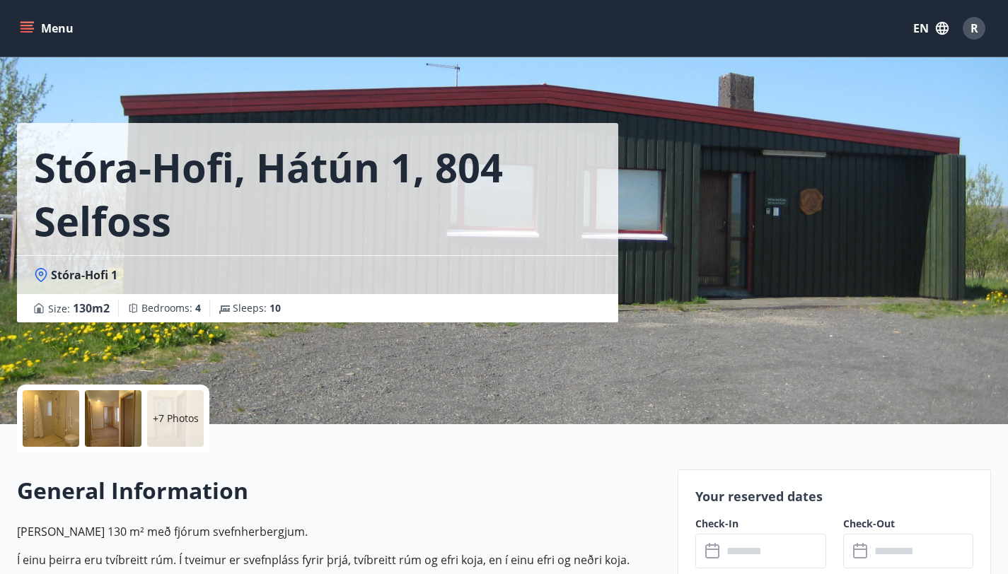
click at [49, 419] on div at bounding box center [51, 418] width 57 height 57
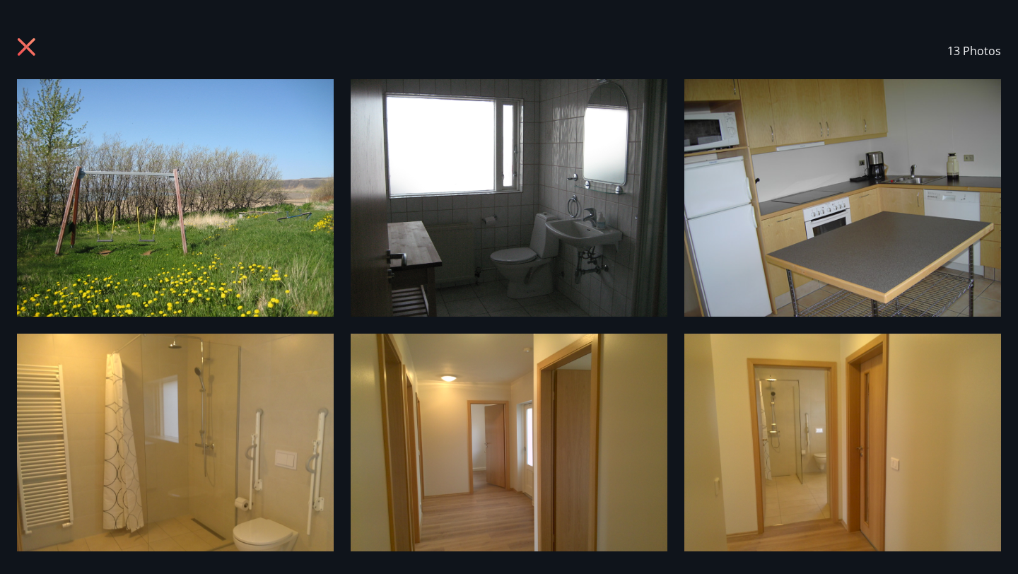
click at [25, 45] on icon at bounding box center [27, 47] width 18 height 18
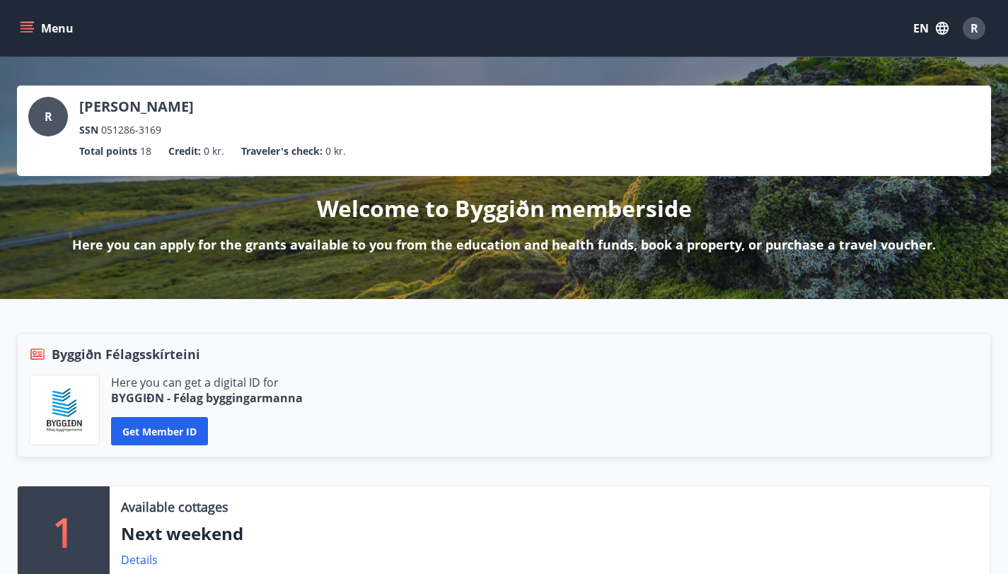
click at [137, 144] on p "Total points" at bounding box center [108, 152] width 58 height 16
drag, startPoint x: 677, startPoint y: 113, endPoint x: 776, endPoint y: 120, distance: 99.2
click at [776, 122] on div "R Ravi Rawat SSN 051286-3169 Total points 18 Credit : 0 kr. Traveler's check : …" at bounding box center [503, 131] width 951 height 68
click at [767, 138] on ul "Total points 18 Credit : 0 kr. Traveler's check : 0 kr." at bounding box center [503, 151] width 951 height 27
click at [23, 18] on button "Menu" at bounding box center [48, 28] width 62 height 25
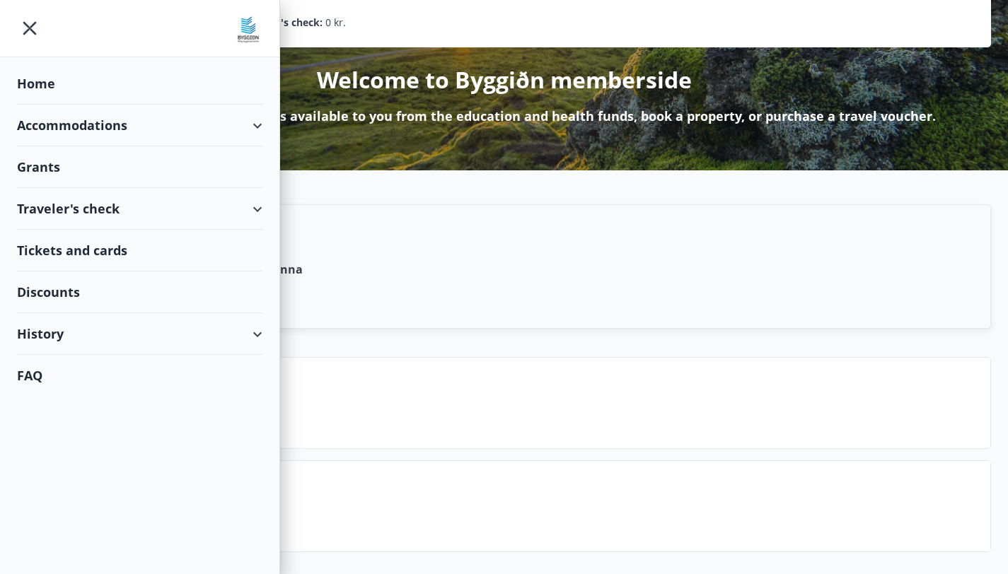
scroll to position [132, 0]
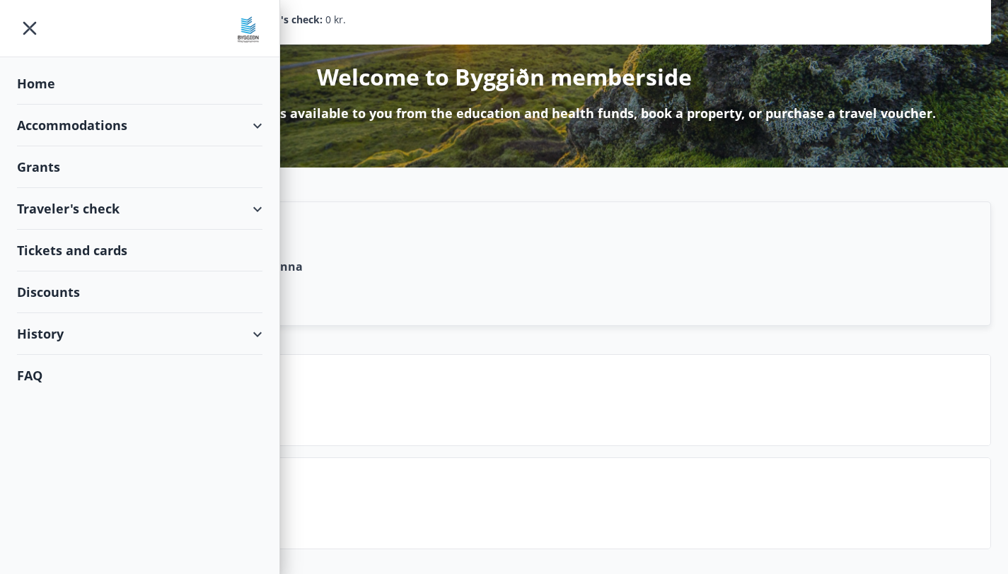
click at [61, 337] on div "History" at bounding box center [139, 334] width 245 height 42
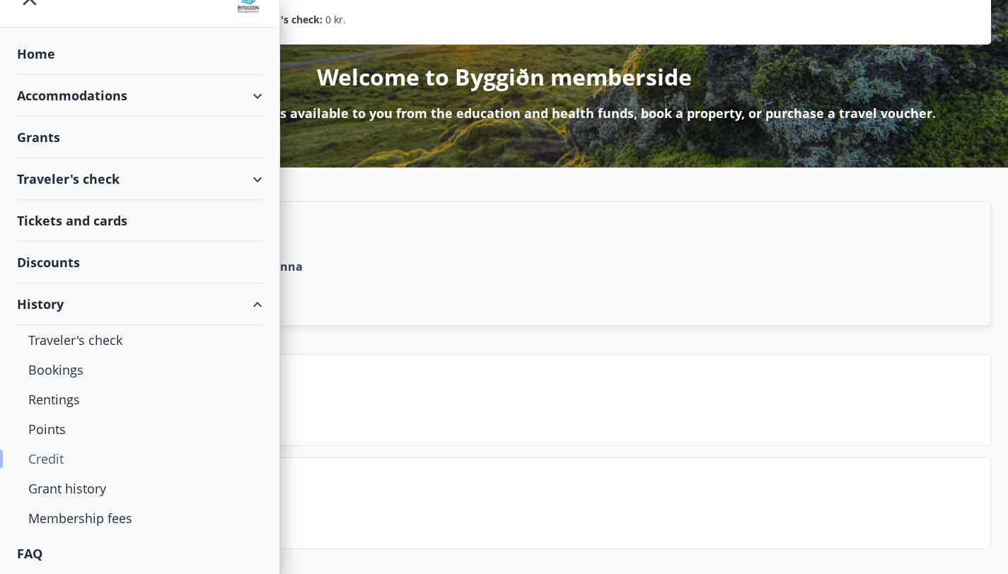
click at [49, 463] on div "Credit" at bounding box center [139, 459] width 223 height 30
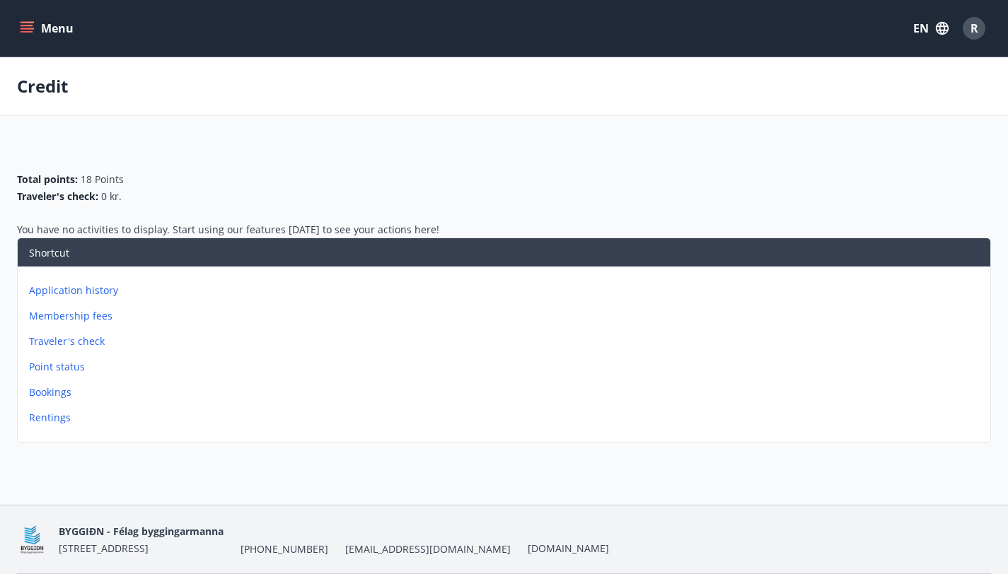
click at [726, 315] on p "Membership fees" at bounding box center [506, 316] width 955 height 14
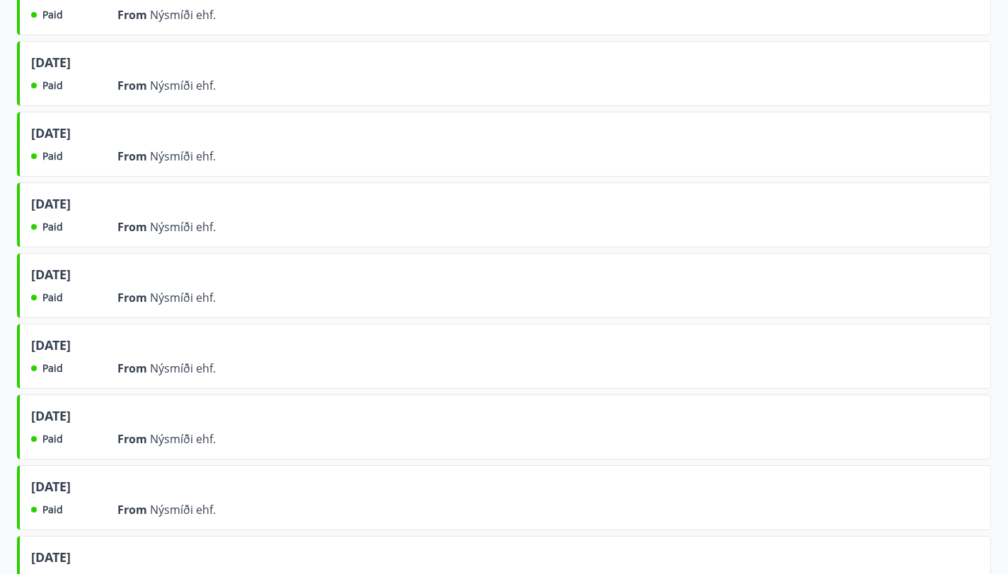
scroll to position [1438, 0]
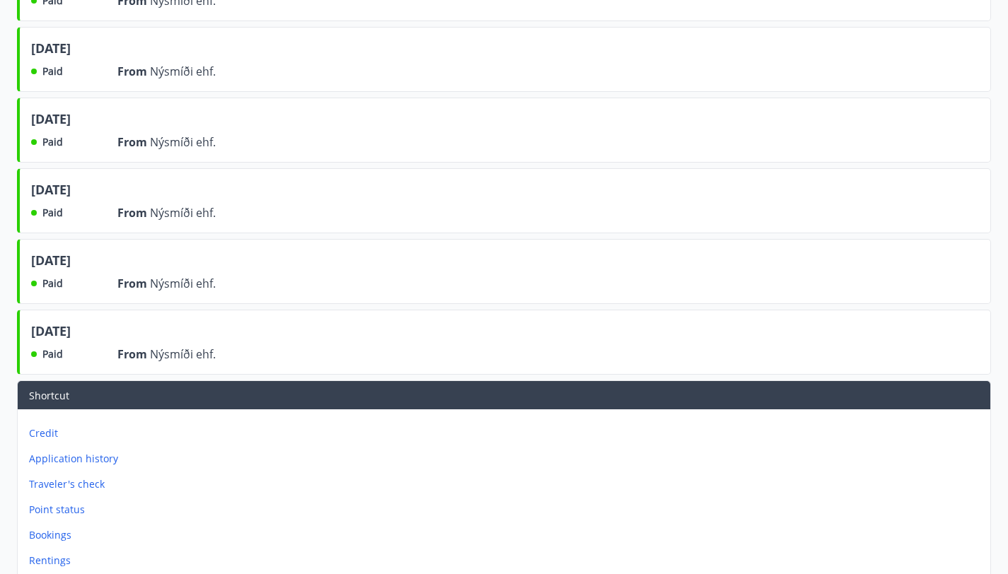
click at [59, 361] on span "Paid" at bounding box center [52, 354] width 21 height 14
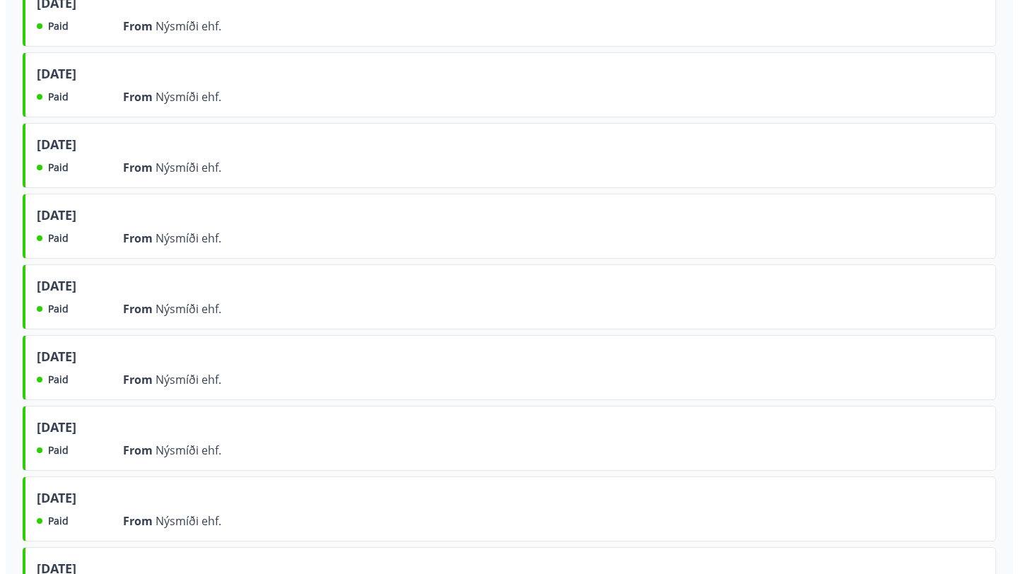
scroll to position [0, 0]
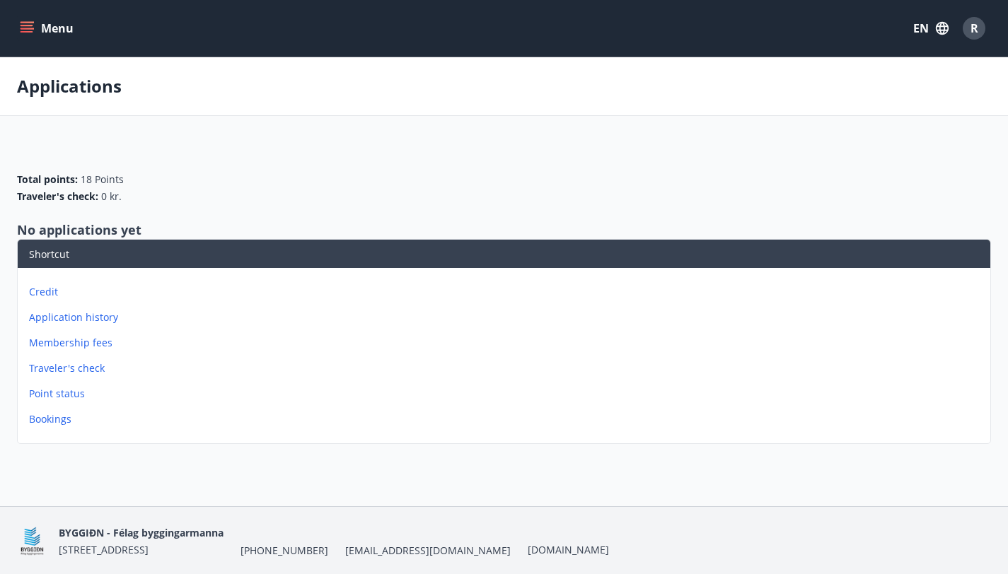
click at [728, 392] on p "Point status" at bounding box center [506, 394] width 955 height 14
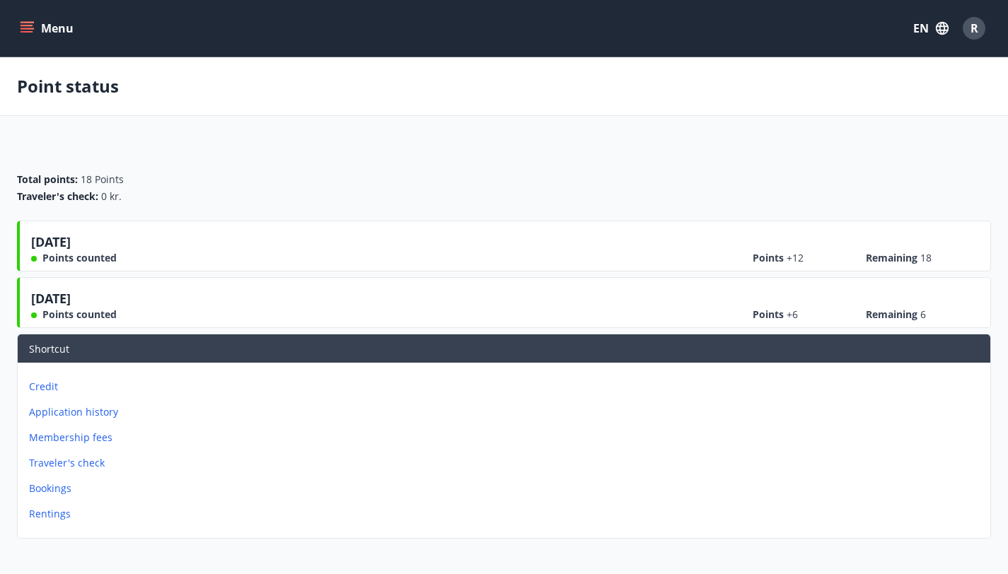
drag, startPoint x: 30, startPoint y: 317, endPoint x: 74, endPoint y: 318, distance: 44.6
click at [74, 318] on div "21.01.2025 Points counted Points +6 Remaining 6" at bounding box center [504, 302] width 974 height 51
drag, startPoint x: 28, startPoint y: 256, endPoint x: 101, endPoint y: 261, distance: 73.0
click at [101, 261] on div "14.04.2025 Points counted Points +12 Remaining 18" at bounding box center [504, 246] width 974 height 51
click at [977, 28] on div "R" at bounding box center [973, 28] width 23 height 23
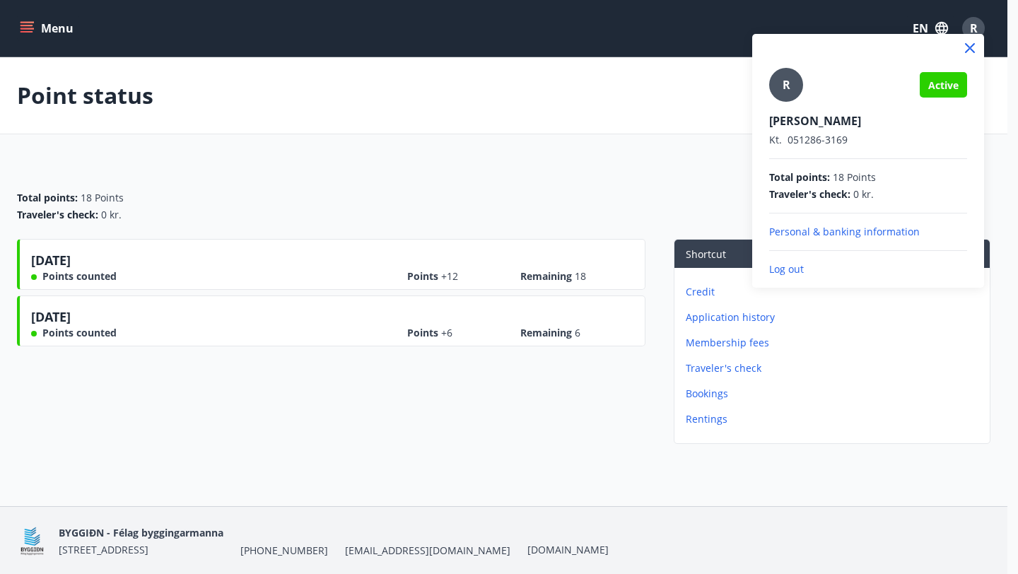
click at [786, 265] on p "Log out" at bounding box center [868, 269] width 198 height 14
